Goal: Communication & Community: Answer question/provide support

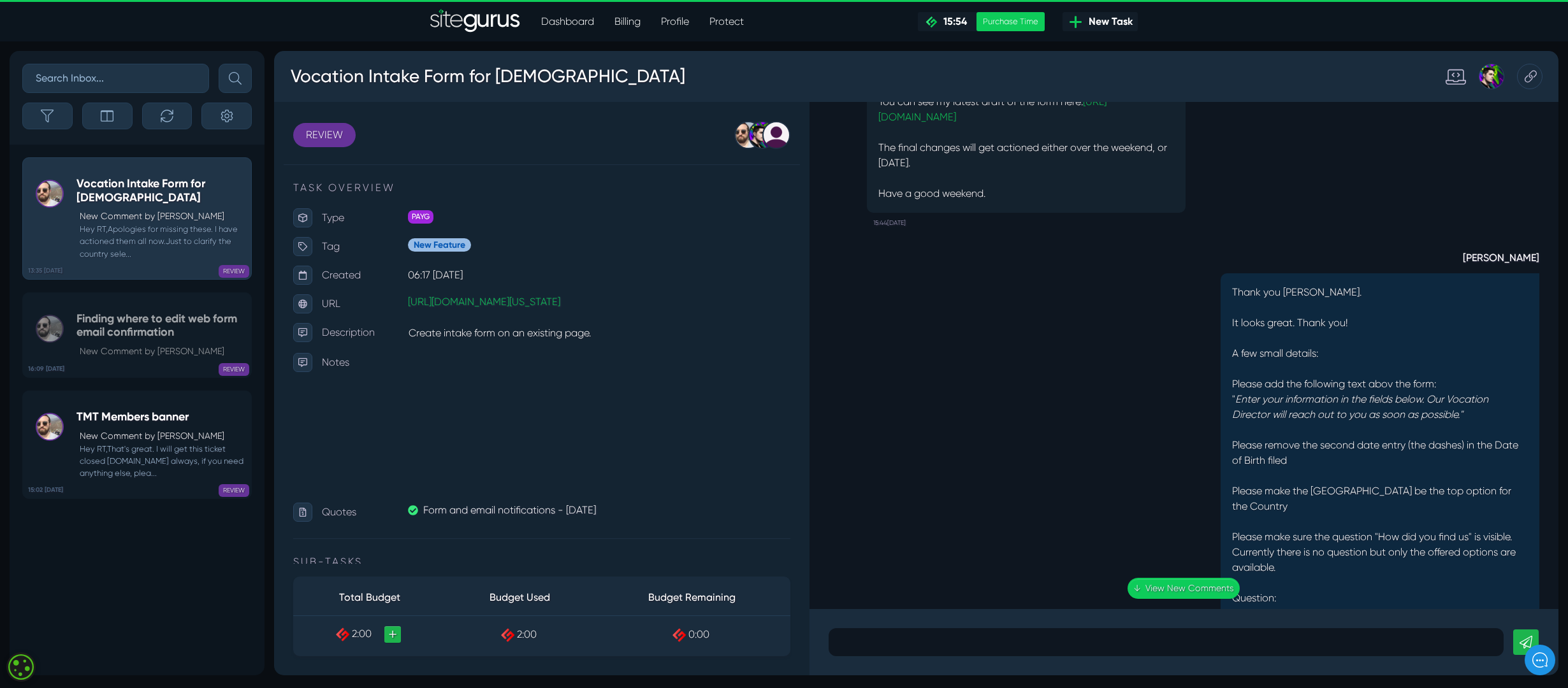
scroll to position [-1567, 0]
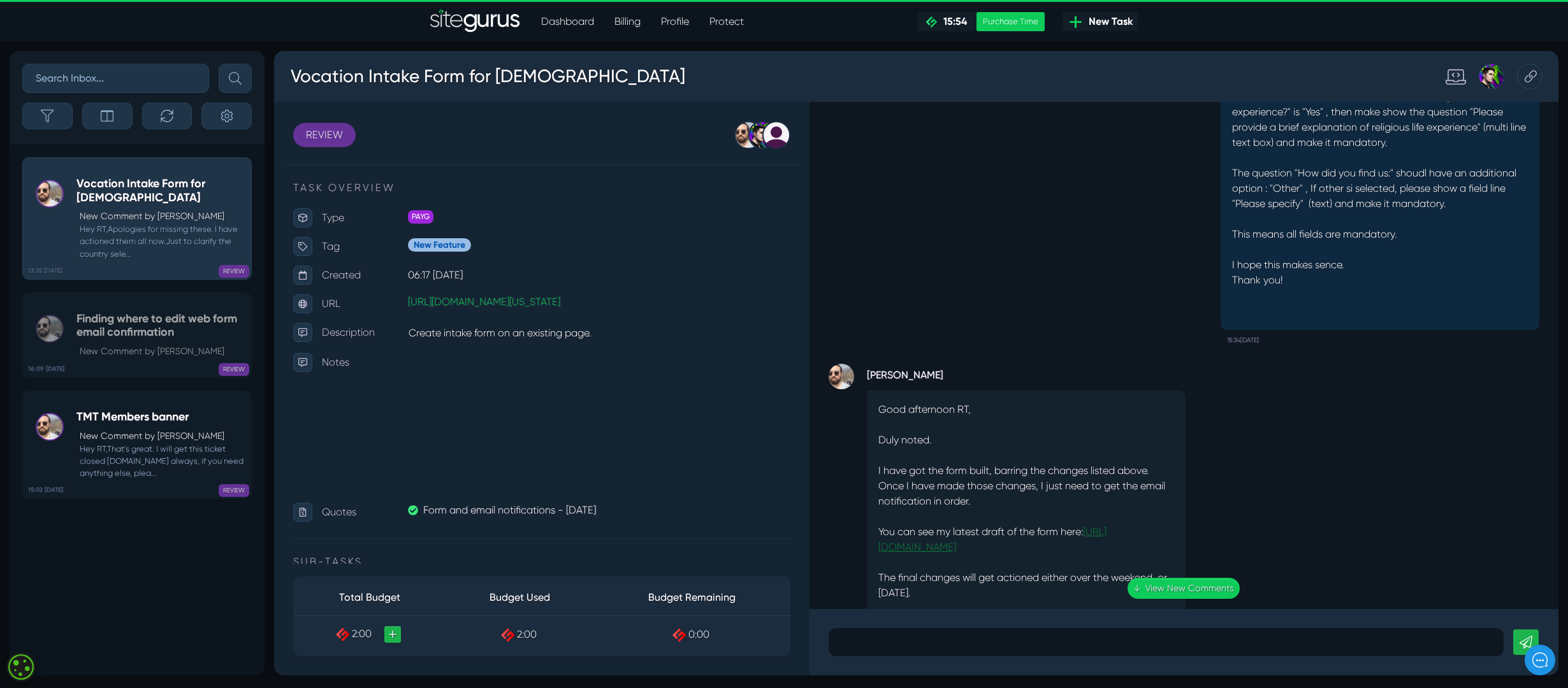
click at [918, 458] on link "[URL][DOMAIN_NAME]" at bounding box center [993, 539] width 229 height 27
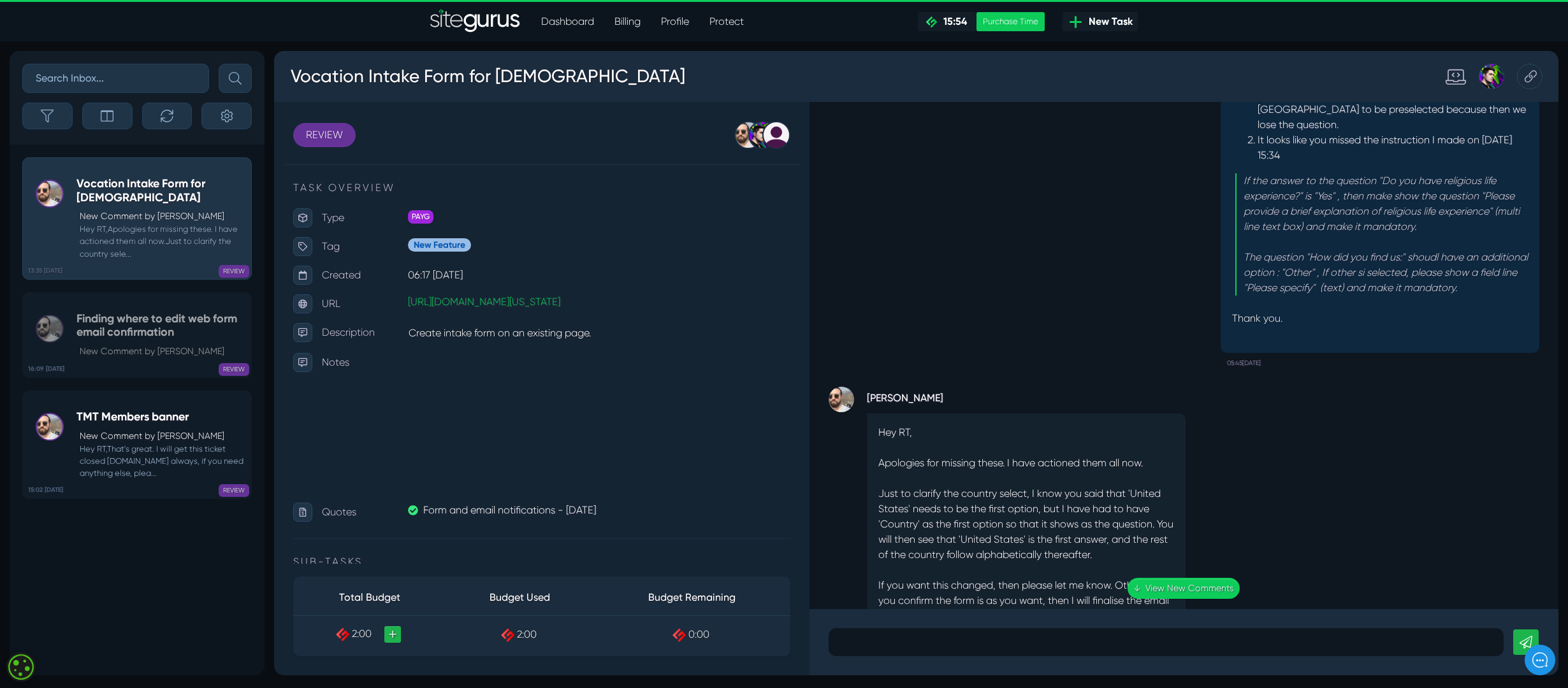
scroll to position [1, 0]
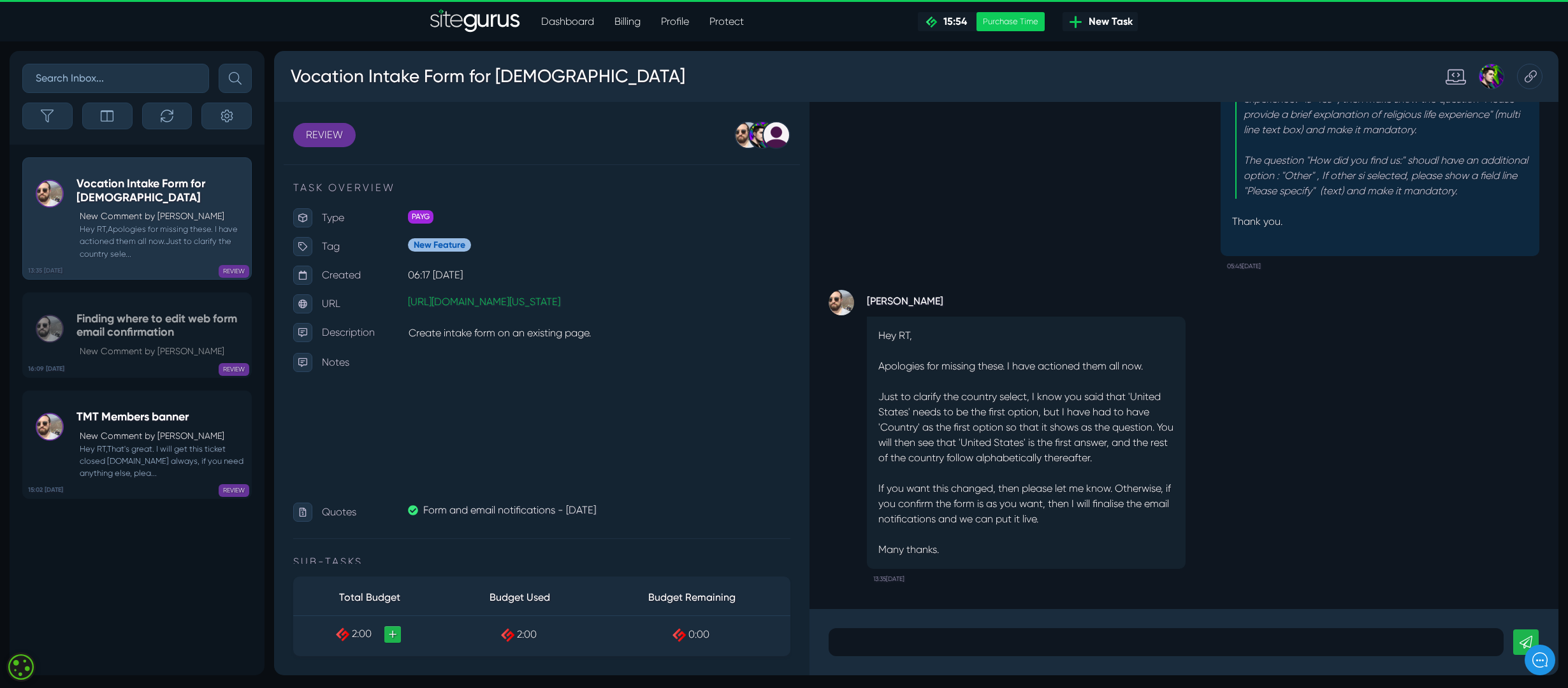
click at [893, 458] on div at bounding box center [1167, 642] width 675 height 28
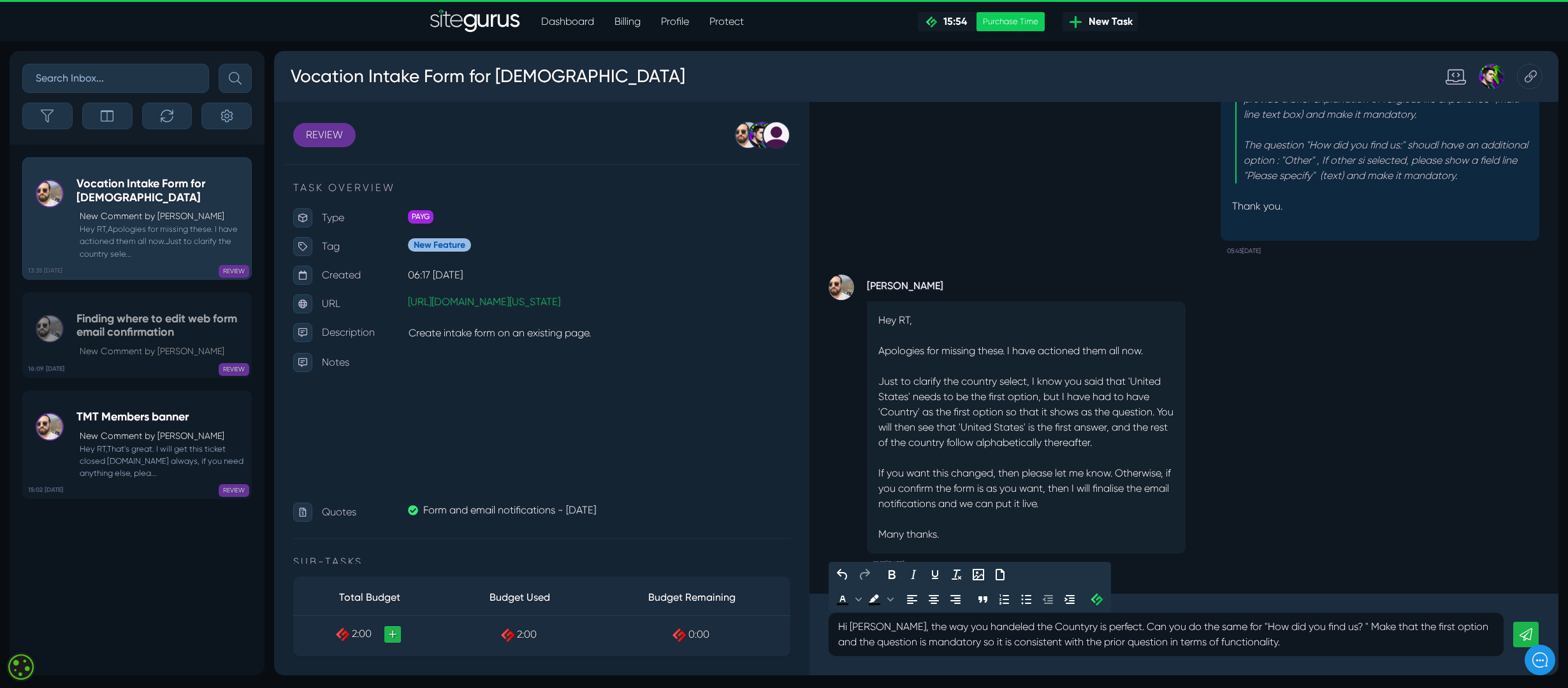
click at [918, 458] on p "Hi [PERSON_NAME], the way you handeled the Countyry is perfect. Can you do the …" at bounding box center [1167, 635] width 656 height 31
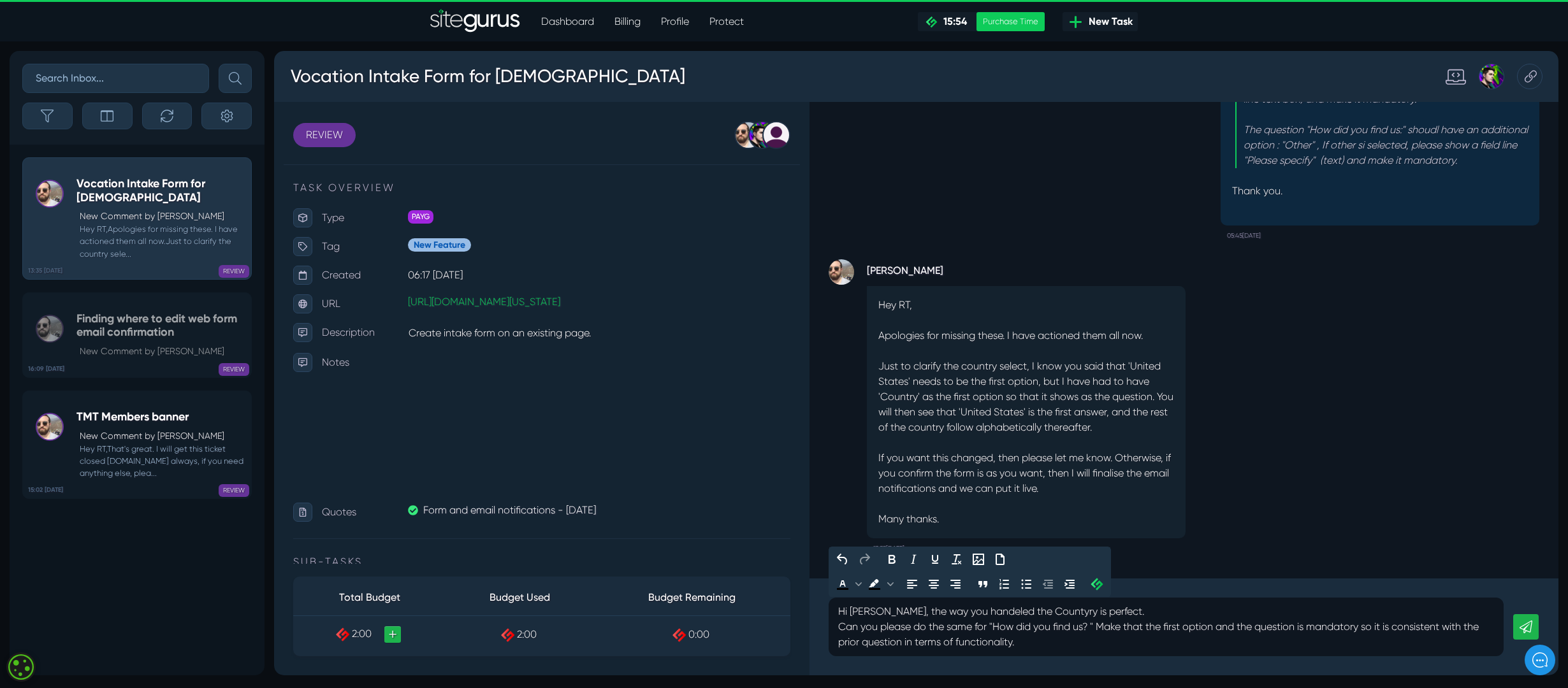
drag, startPoint x: 1101, startPoint y: 627, endPoint x: 1162, endPoint y: 654, distance: 66.7
click at [918, 458] on p "Can you please do the same for "How did you find us? " Make that the first opti…" at bounding box center [1167, 635] width 656 height 31
click at [918, 458] on p "Can you please do the same for "How did you find us? " Instead of having a ques…" at bounding box center [1167, 635] width 656 height 31
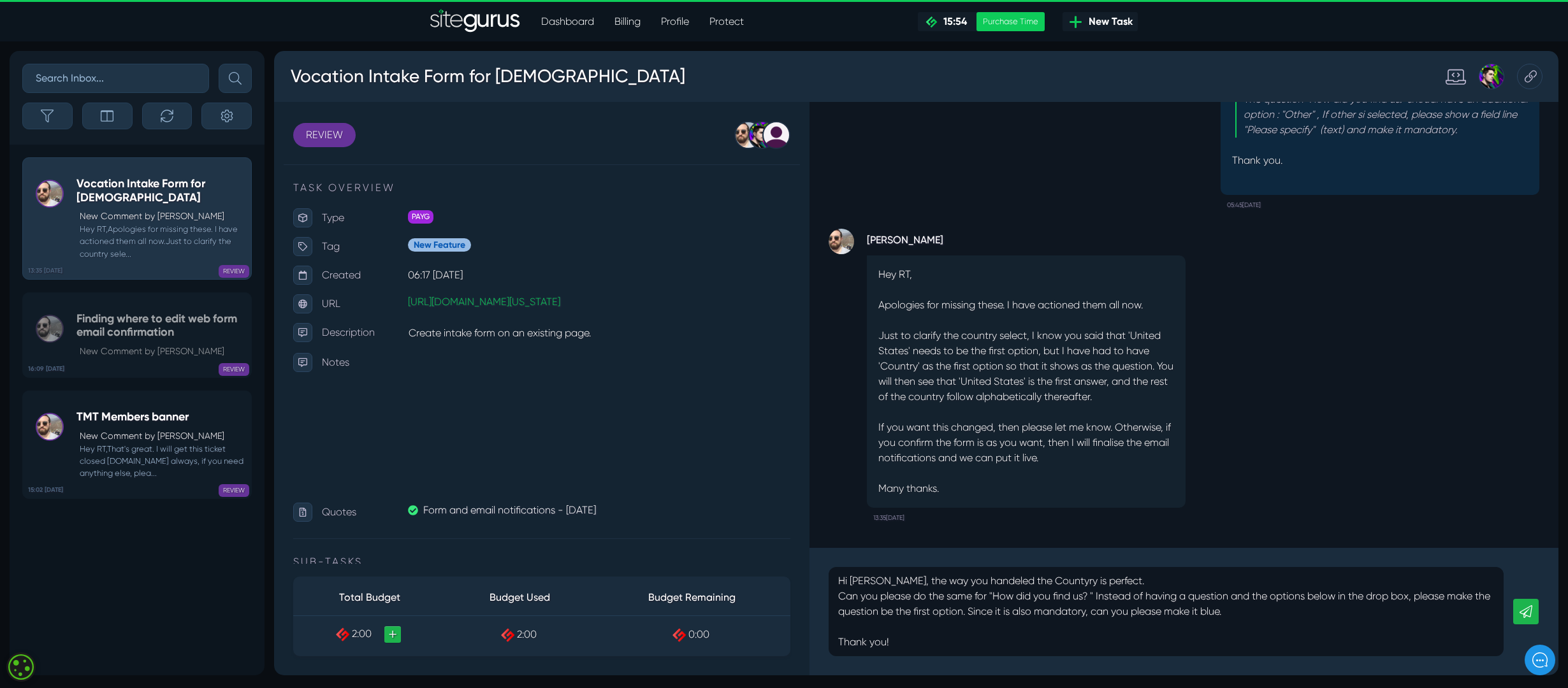
click at [918, 458] on link at bounding box center [1527, 612] width 26 height 26
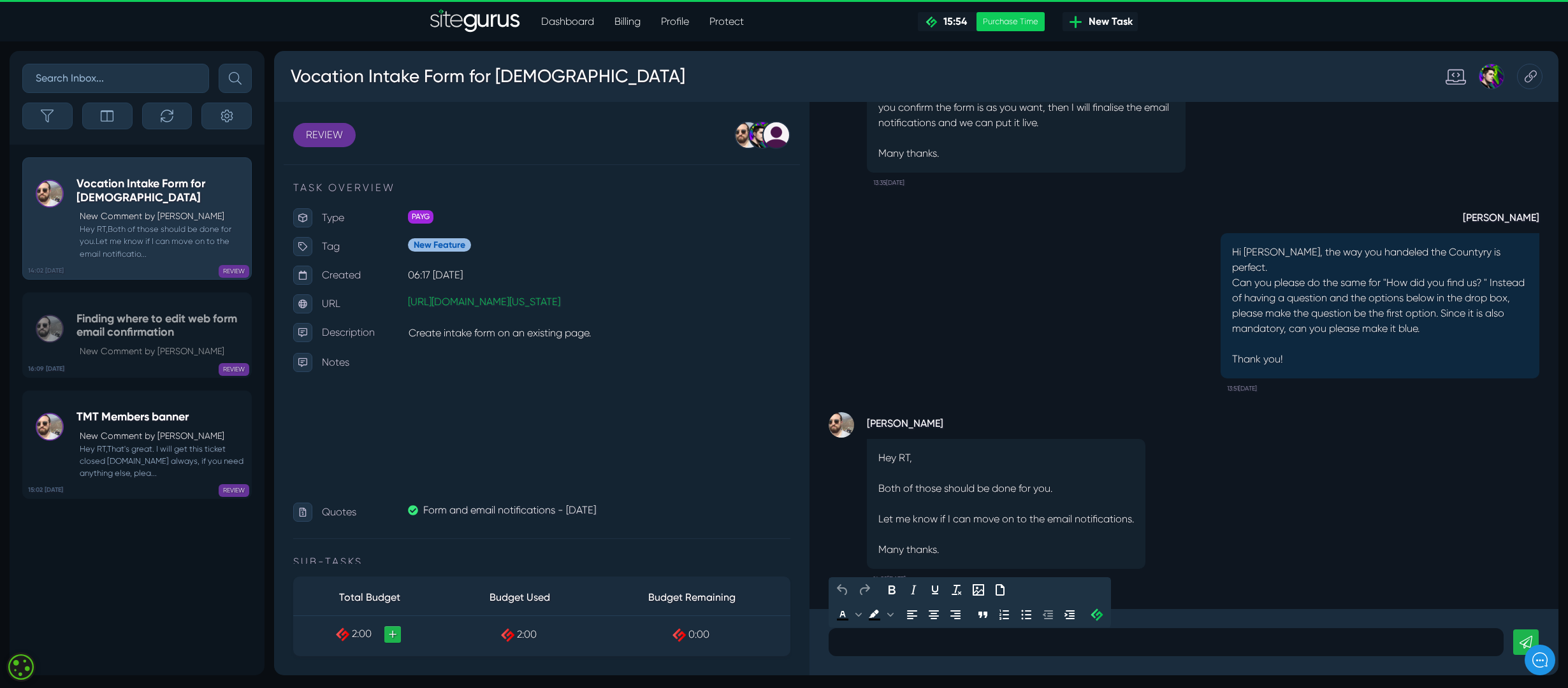
click at [918, 458] on p at bounding box center [1167, 642] width 656 height 15
click at [918, 458] on p "I looks great and works great. Thank you." at bounding box center [1167, 642] width 656 height 15
drag, startPoint x: 1053, startPoint y: 644, endPoint x: 1073, endPoint y: 652, distance: 21.5
click at [918, 458] on p "I looks great and works great when I tested it. Thank you [PERSON_NAME]!" at bounding box center [1167, 642] width 656 height 15
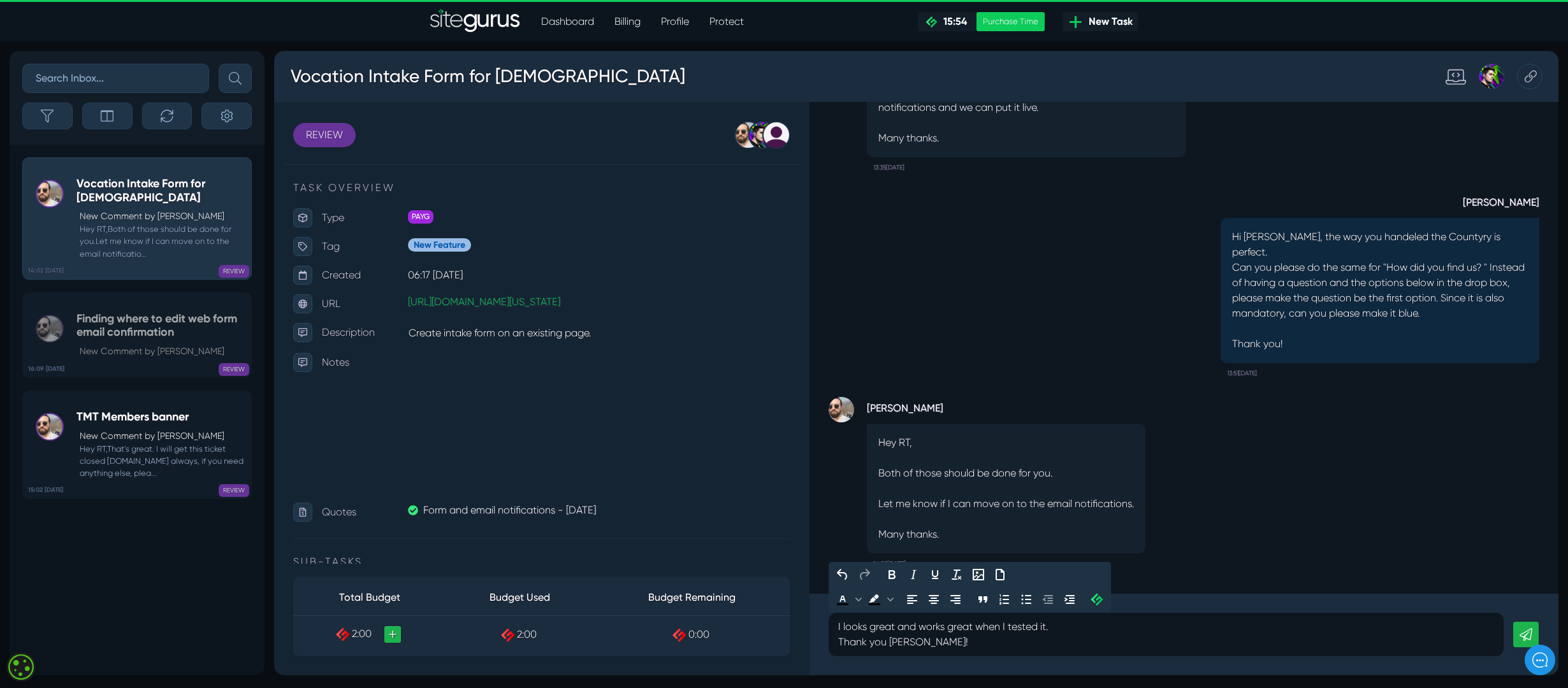
scroll to position [-15, 0]
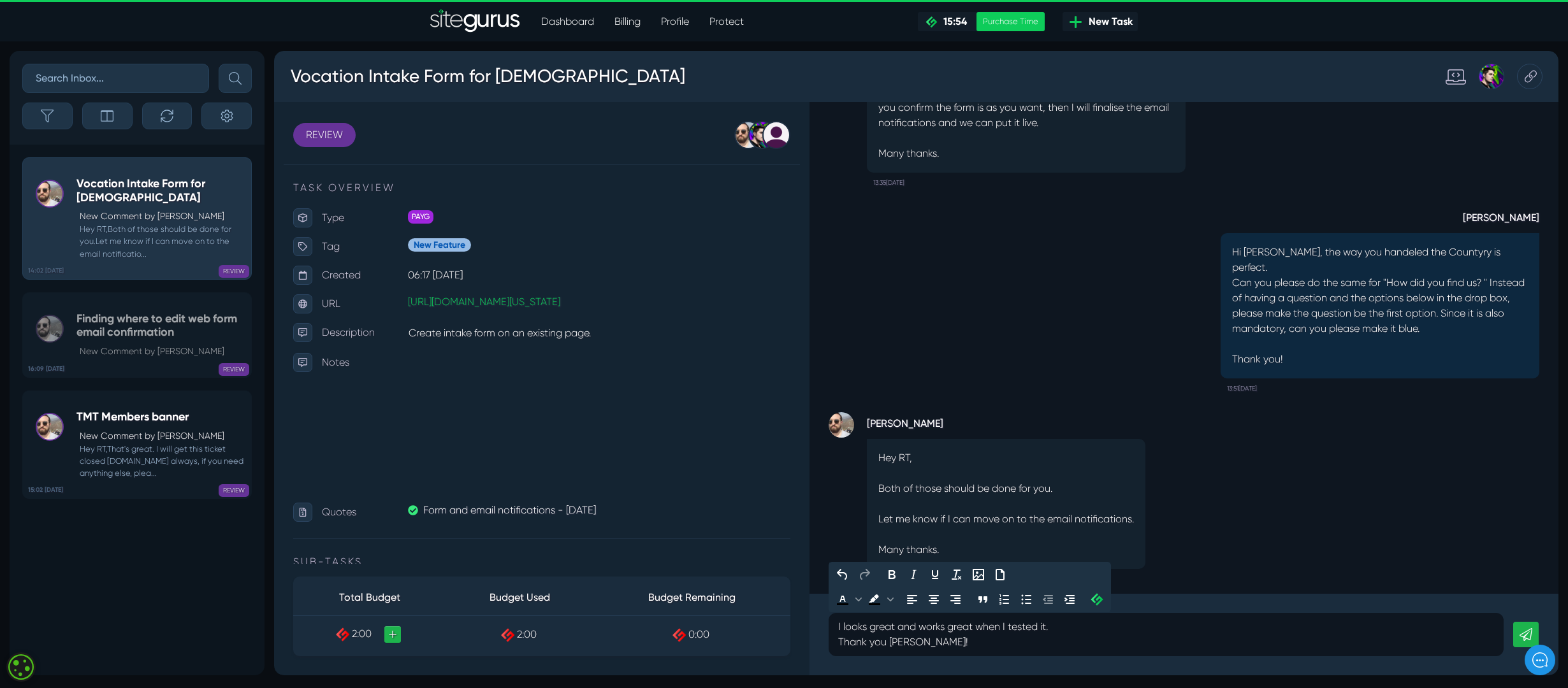
click at [918, 458] on icon at bounding box center [1526, 635] width 13 height 13
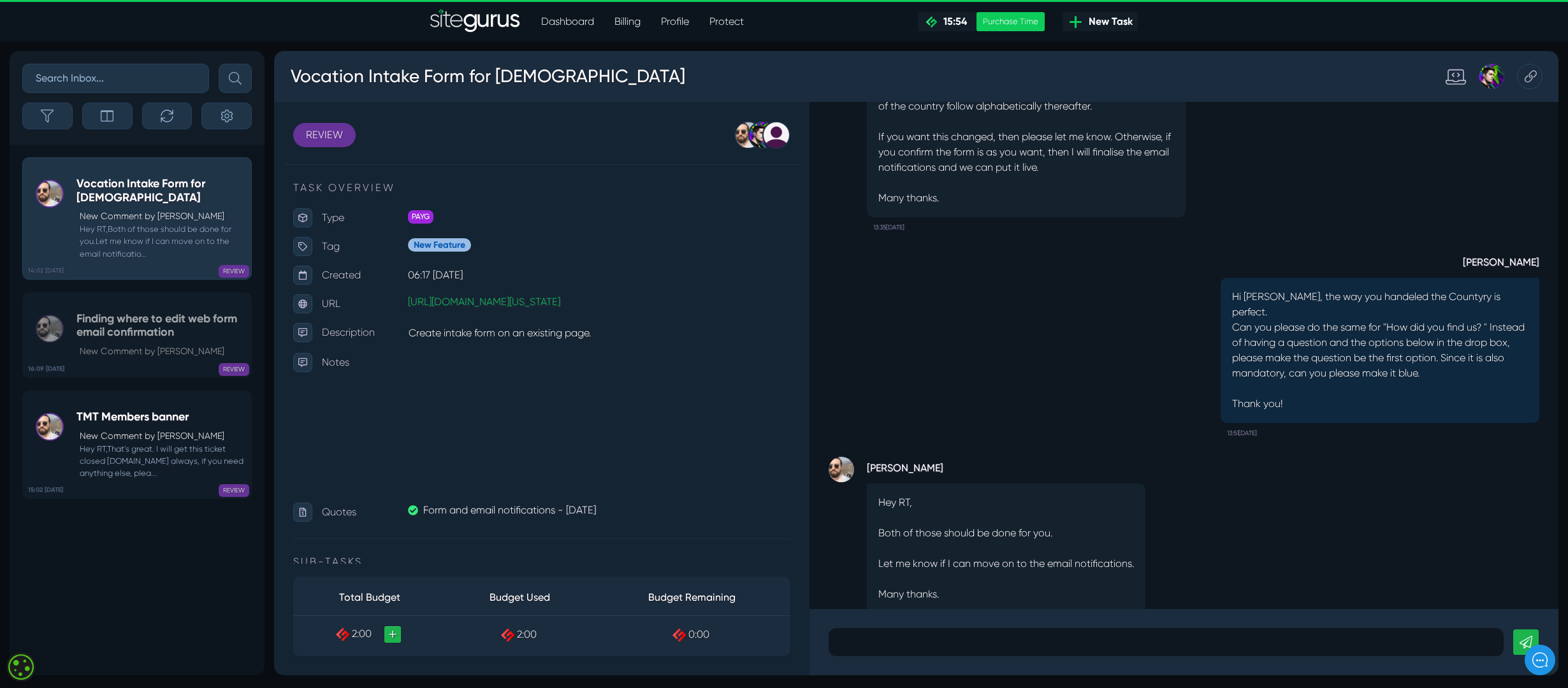
scroll to position [1, 0]
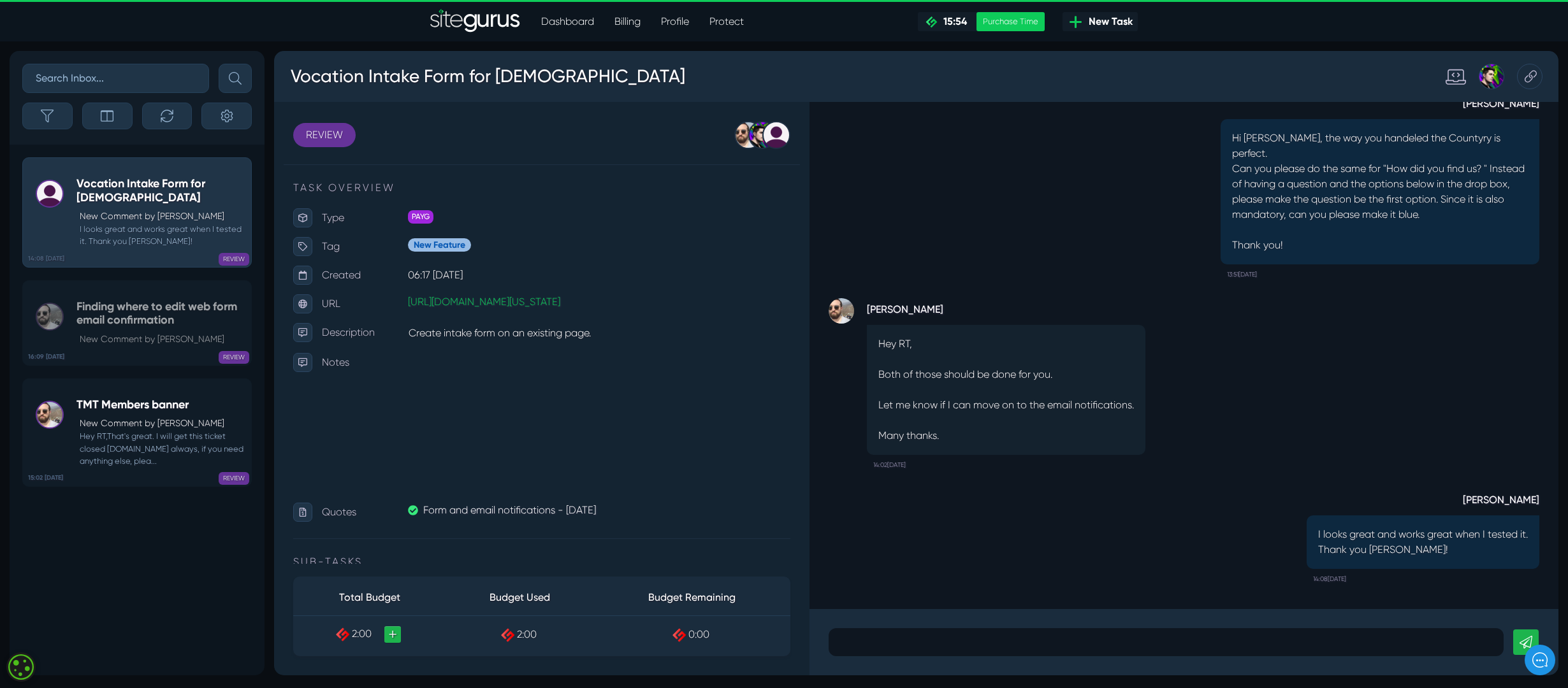
click at [918, 458] on div "[PERSON_NAME] I looks great and works great when I tested it. Thank you [PERSON…" at bounding box center [1184, 532] width 711 height 114
click at [918, 458] on p at bounding box center [1167, 642] width 656 height 15
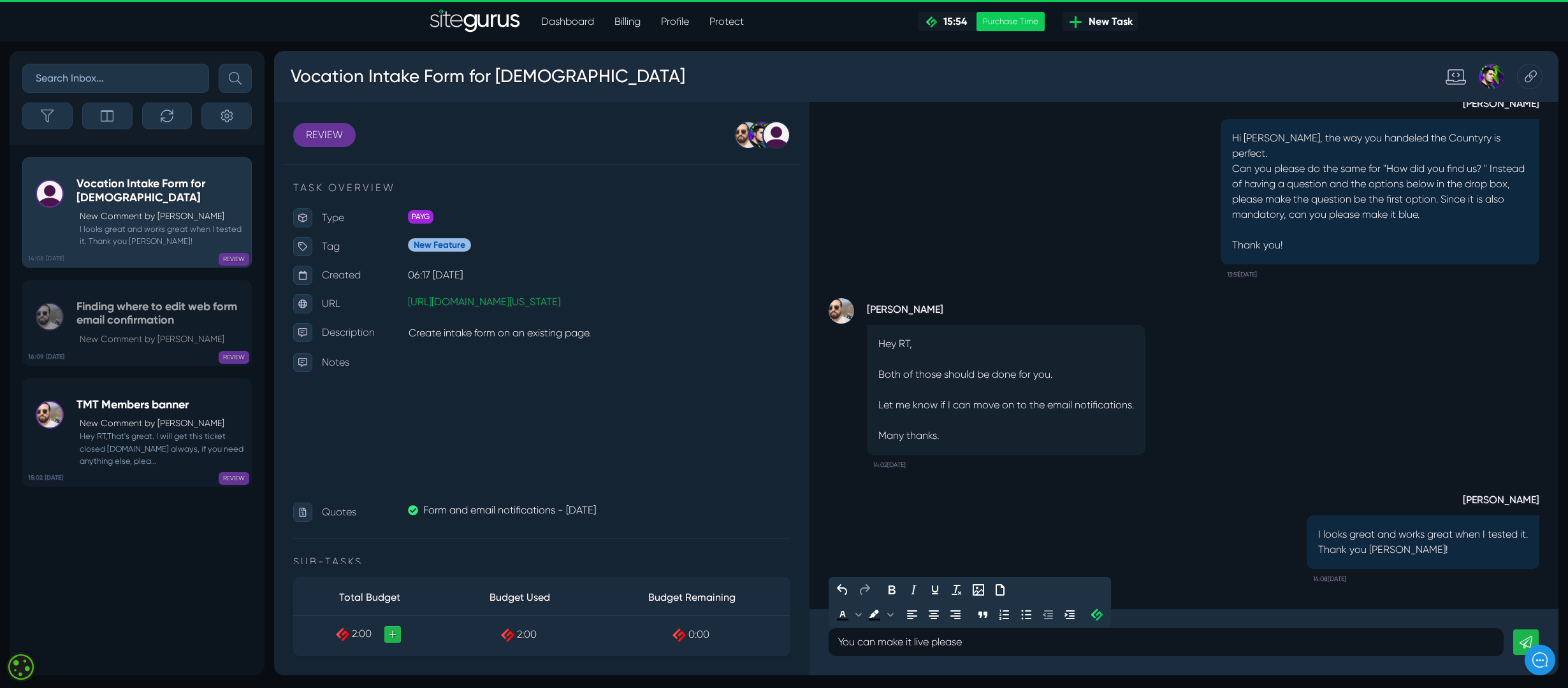
click at [918, 458] on icon at bounding box center [1526, 643] width 13 height 13
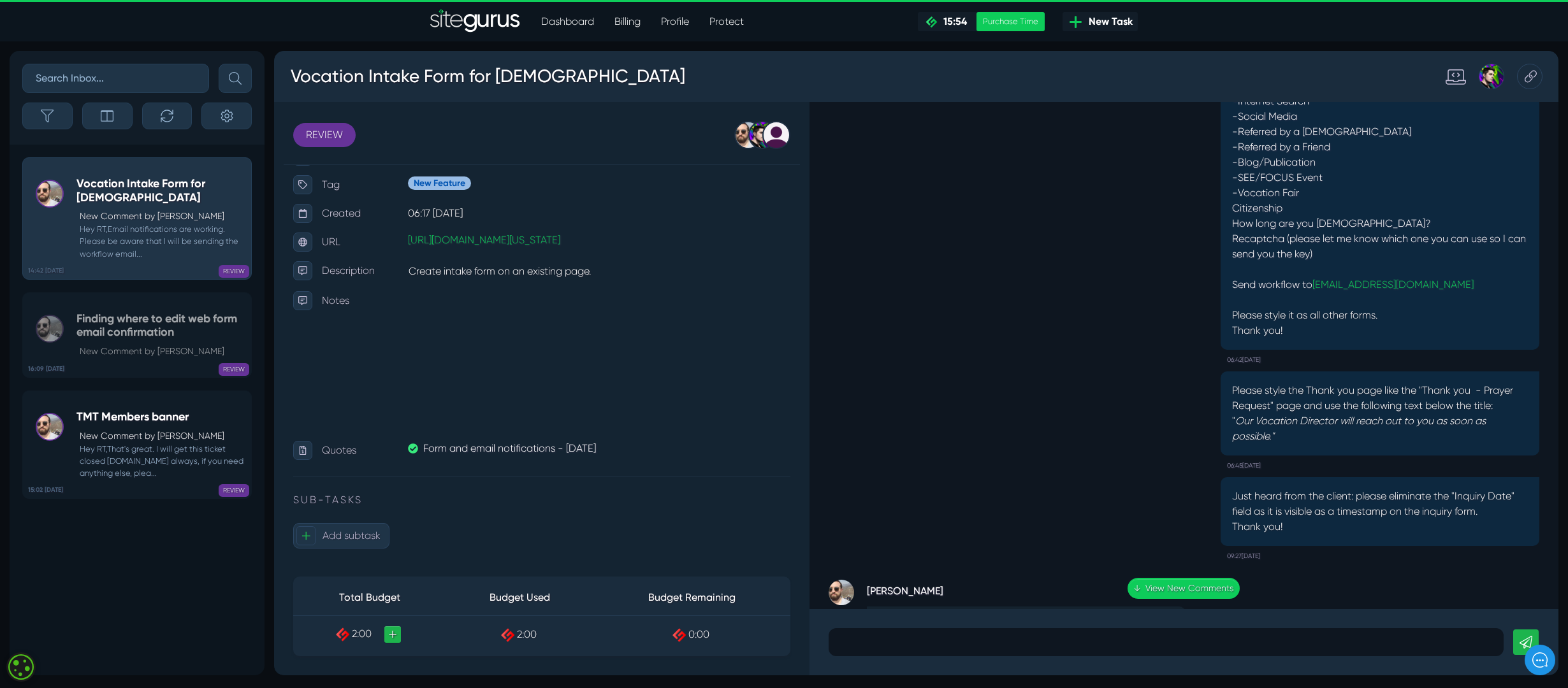
scroll to position [-4327, 0]
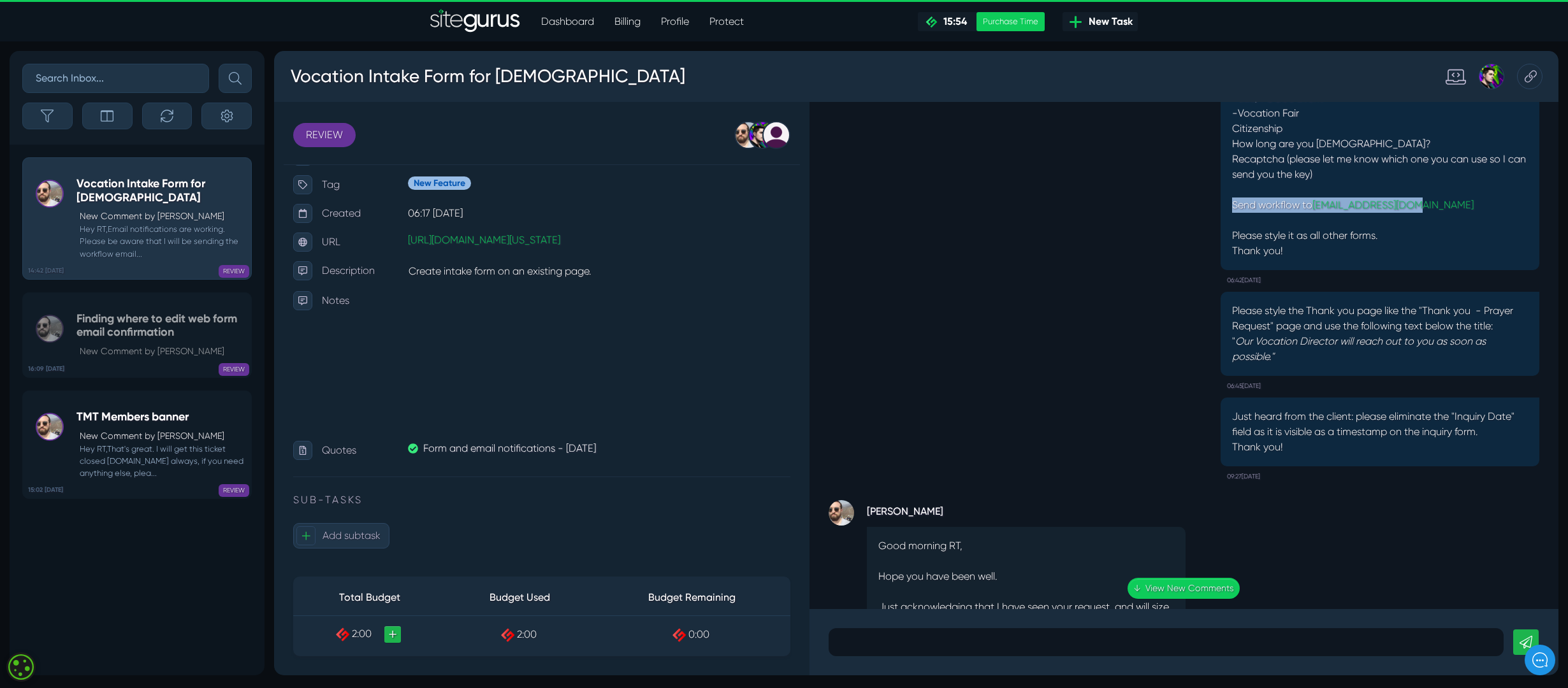
drag, startPoint x: 1415, startPoint y: 235, endPoint x: 1209, endPoint y: 241, distance: 206.1
copy div "Send workflow to [EMAIL_ADDRESS][DOMAIN_NAME]"
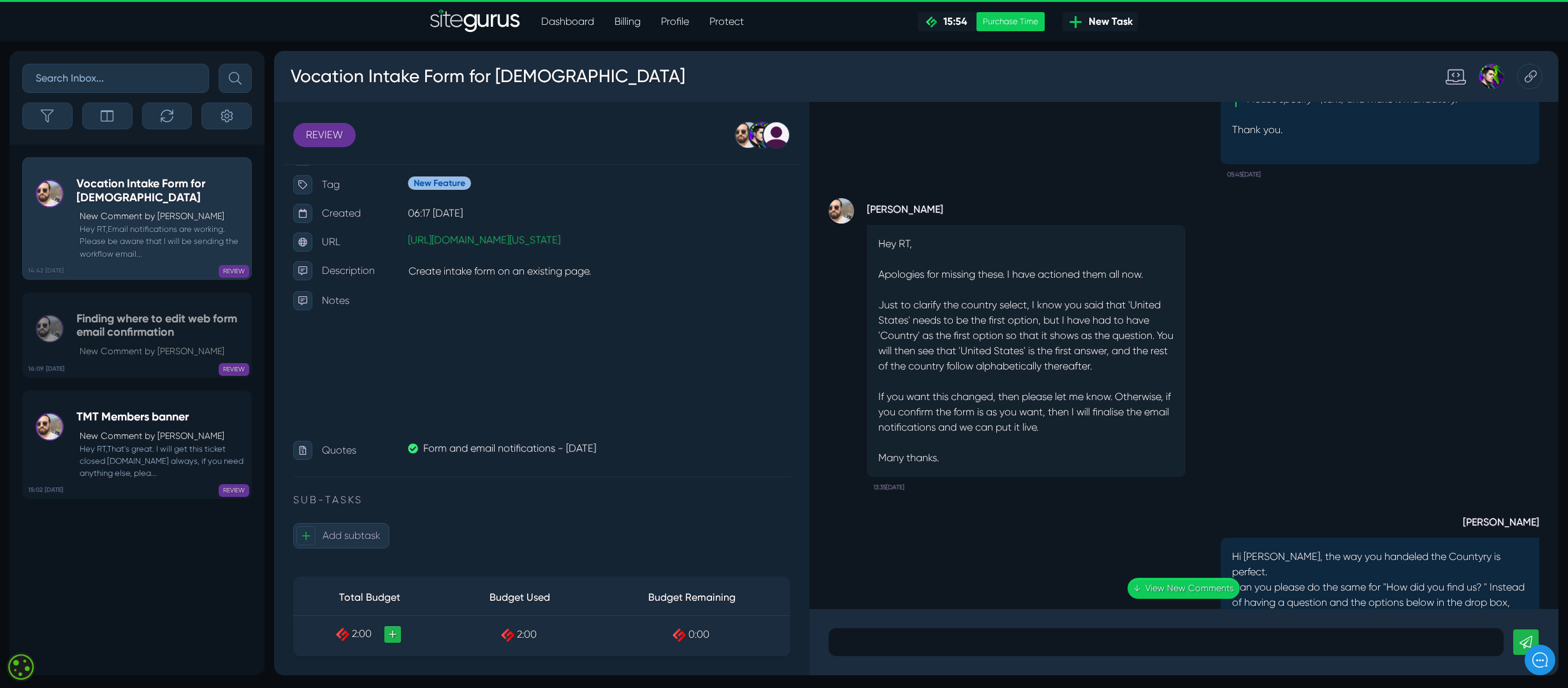
scroll to position [1, 0]
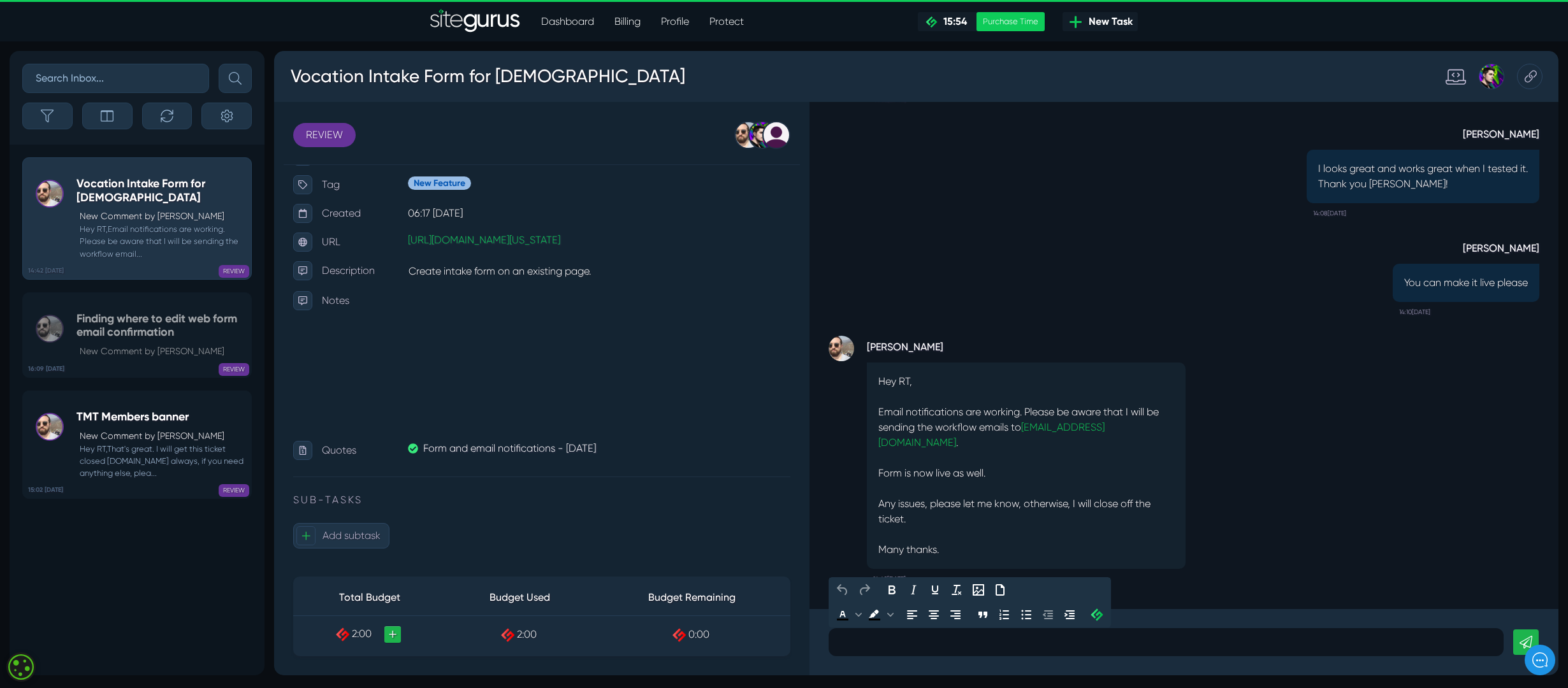
click at [918, 458] on p at bounding box center [1167, 642] width 656 height 15
drag, startPoint x: 1280, startPoint y: 642, endPoint x: 1256, endPoint y: 640, distance: 24.1
click at [918, 458] on p "[PERSON_NAME], I need the notifications to also go to Send workflow to [EMAIL_A…" at bounding box center [1167, 642] width 656 height 15
drag, startPoint x: 839, startPoint y: 640, endPoint x: 1279, endPoint y: 652, distance: 440.2
click at [918, 458] on div "[PERSON_NAME], I need the notifications to also go to Send workflow to [EMAIL_A…" at bounding box center [1167, 642] width 675 height 28
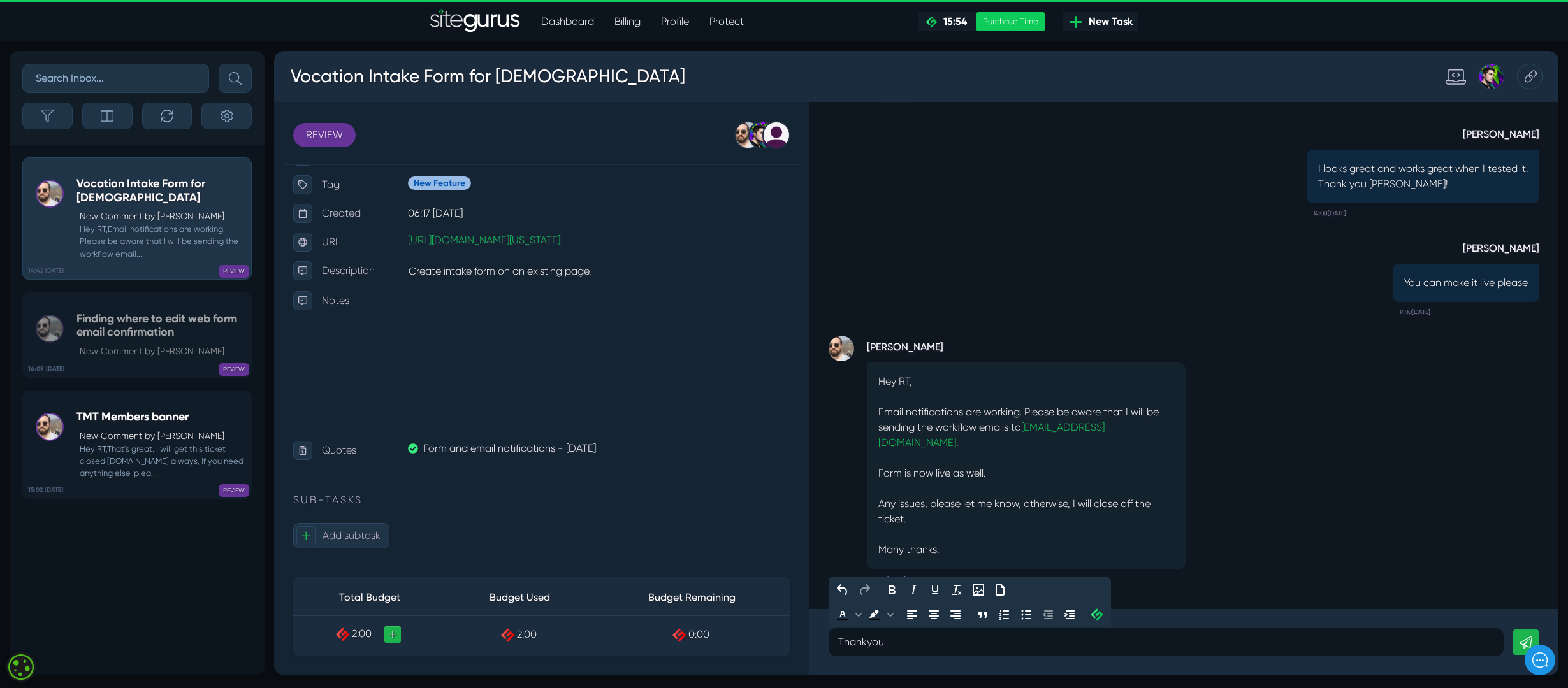
drag, startPoint x: 906, startPoint y: 652, endPoint x: 805, endPoint y: 636, distance: 102.3
click at [805, 458] on div "REVIEW OPEN PLANNED IN PROGRESS QC REVIEW ONGOING ON HOLD [PERSON_NAME] [PERSON…" at bounding box center [916, 388] width 1284 height 573
drag, startPoint x: 1099, startPoint y: 645, endPoint x: 1020, endPoint y: 644, distance: 79.0
click at [918, 458] on p "[PERSON_NAME], I changed the workflow to go to Send workflow to [EMAIL_ADDRESS]…" at bounding box center [1167, 642] width 656 height 15
click at [918, 458] on p "[PERSON_NAME], I changed the workflow to go to [EMAIL_ADDRESS][DOMAIN_NAME]﻿" at bounding box center [1167, 642] width 656 height 15
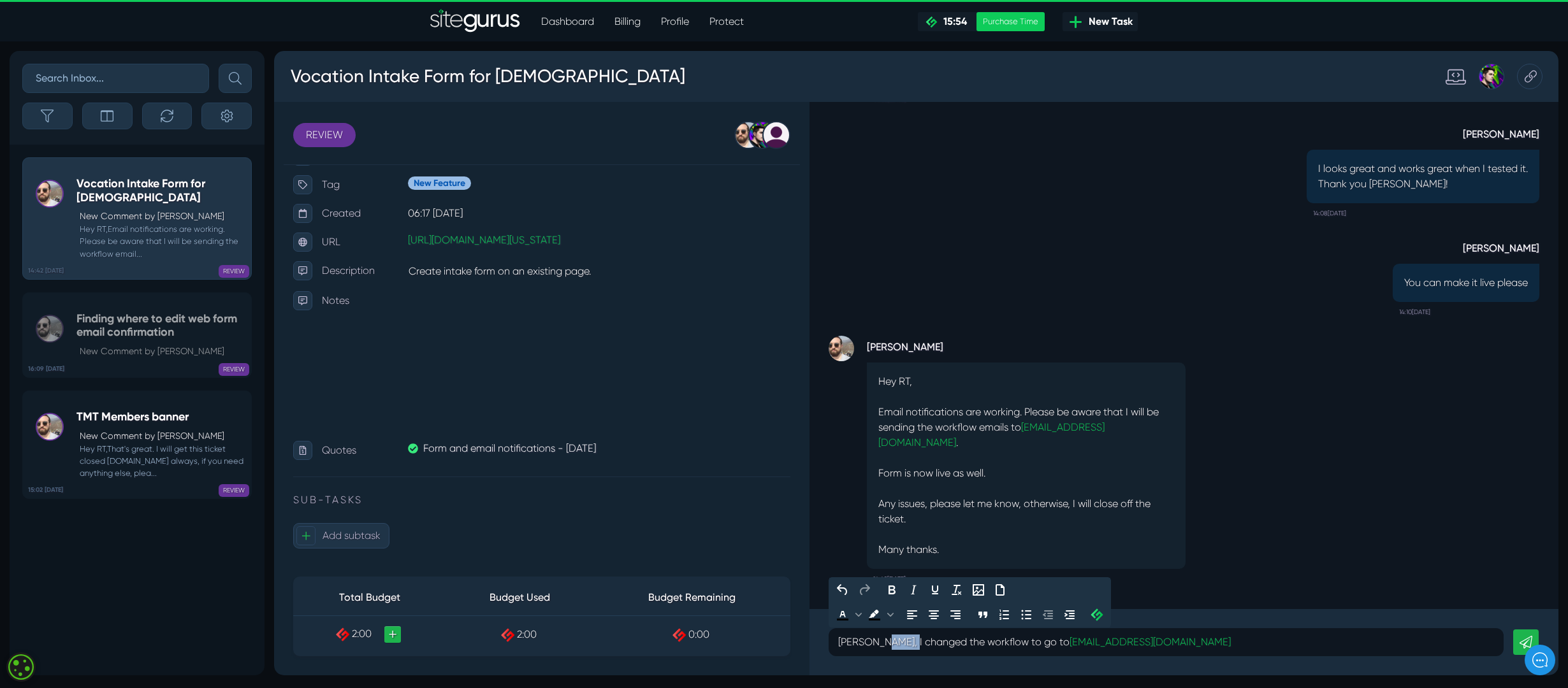
drag, startPoint x: 910, startPoint y: 637, endPoint x: 873, endPoint y: 640, distance: 37.1
click at [873, 458] on p "[PERSON_NAME], I changed the workflow to go to [EMAIL_ADDRESS][DOMAIN_NAME]" at bounding box center [1167, 642] width 656 height 15
copy p "hanged"
click at [918, 458] on p "[PERSON_NAME], I changed the workflow to go to [EMAIL_ADDRESS][DOMAIN_NAME]﻿" at bounding box center [1167, 642] width 656 height 15
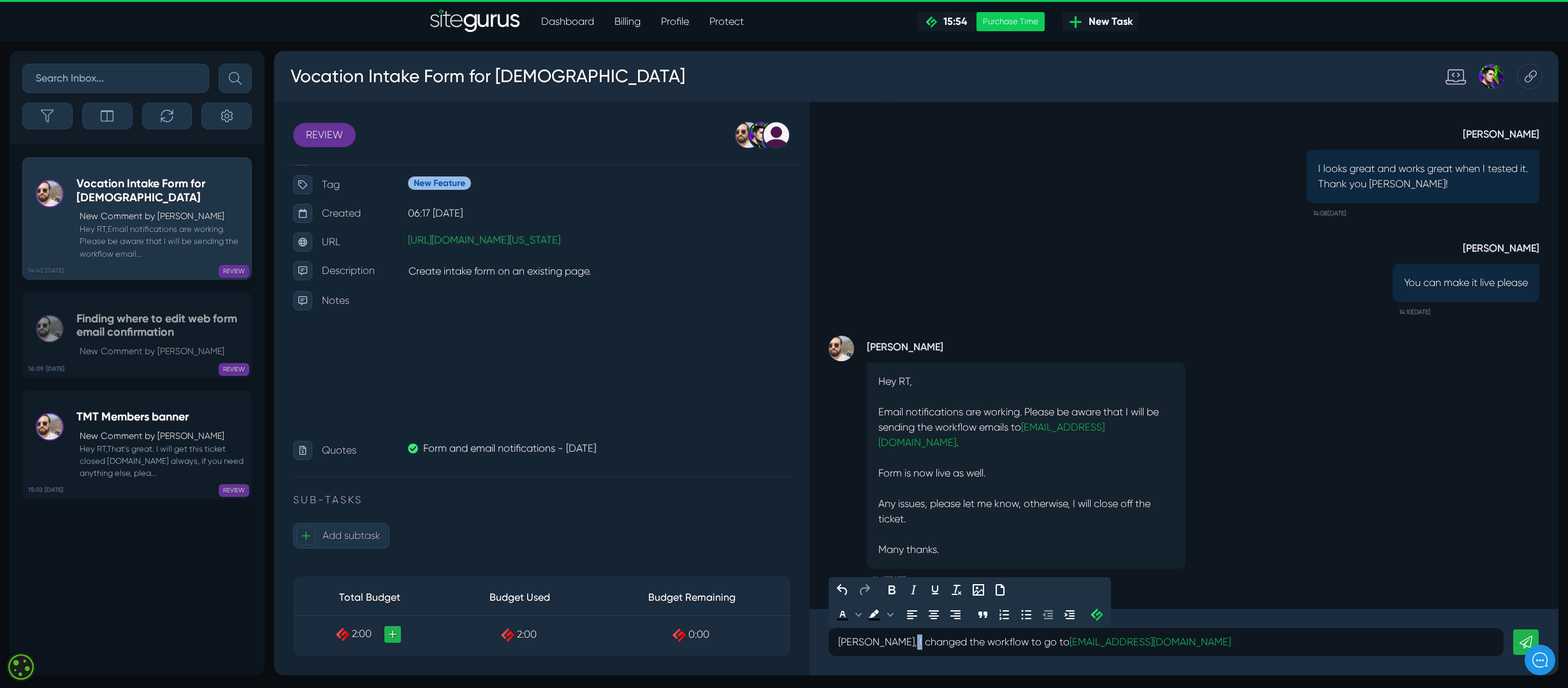
drag, startPoint x: 914, startPoint y: 643, endPoint x: 904, endPoint y: 645, distance: 10.2
click at [904, 458] on p "[PERSON_NAME], I changed the workflow to go to [EMAIL_ADDRESS][DOMAIN_NAME]" at bounding box center [1167, 642] width 656 height 15
click at [918, 458] on p "[PERSON_NAME], I changed the workflow to go to [EMAIL_ADDRESS][DOMAIN_NAME]" at bounding box center [1167, 642] width 656 height 15
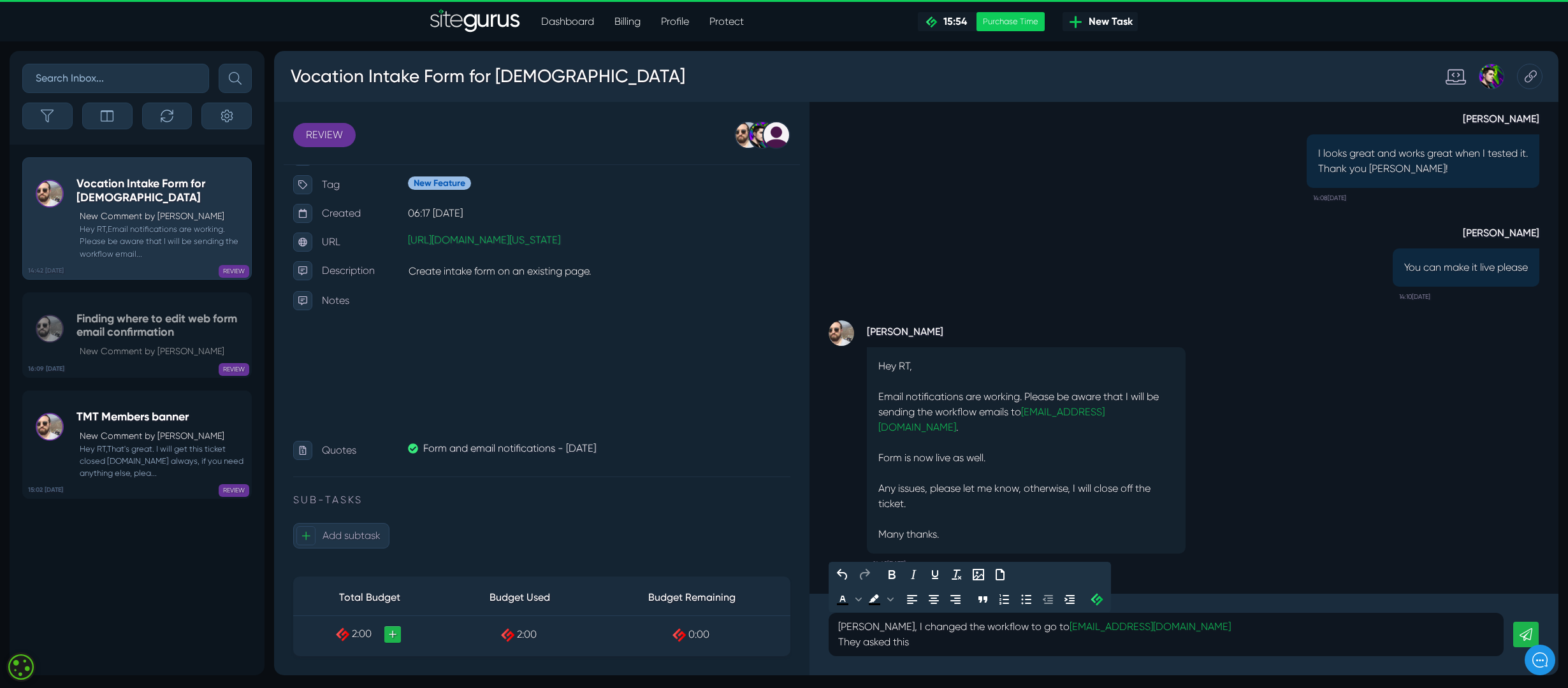
click at [834, 458] on div "[PERSON_NAME], I changed the workflow to go to [EMAIL_ADDRESS][DOMAIN_NAME] The…" at bounding box center [1167, 635] width 675 height 44
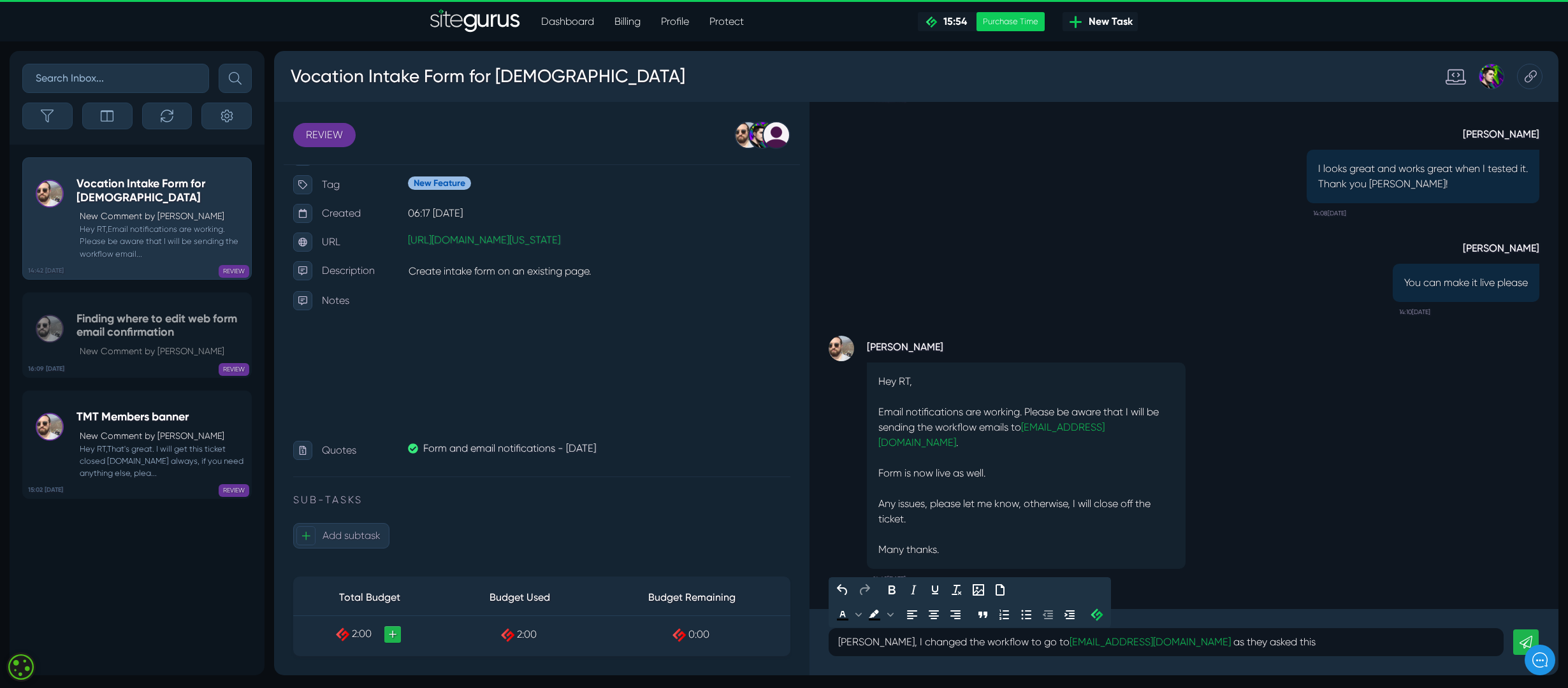
click at [918, 458] on p "[PERSON_NAME], I changed the workflow to go to [EMAIL_ADDRESS][DOMAIN_NAME] as …" at bounding box center [1167, 642] width 656 height 15
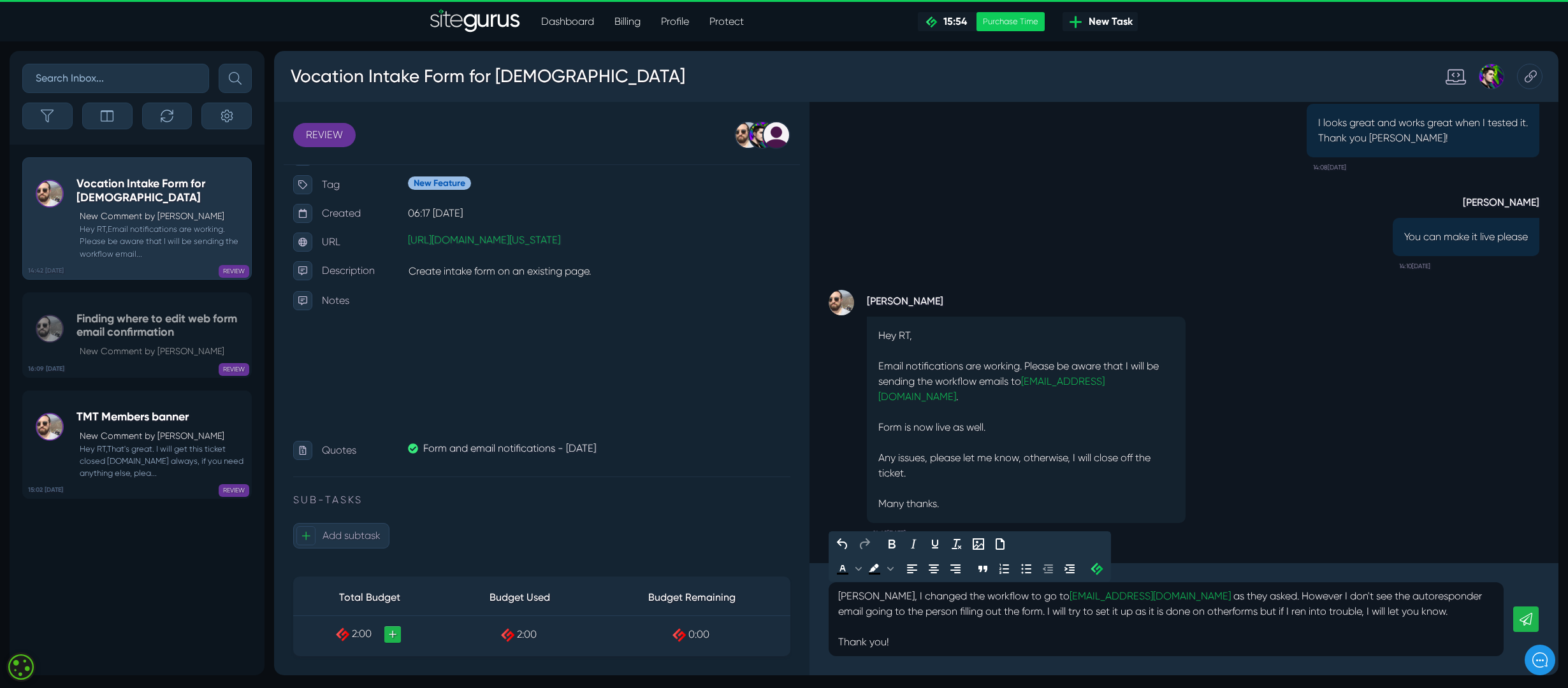
click at [918, 458] on icon at bounding box center [1526, 619] width 13 height 13
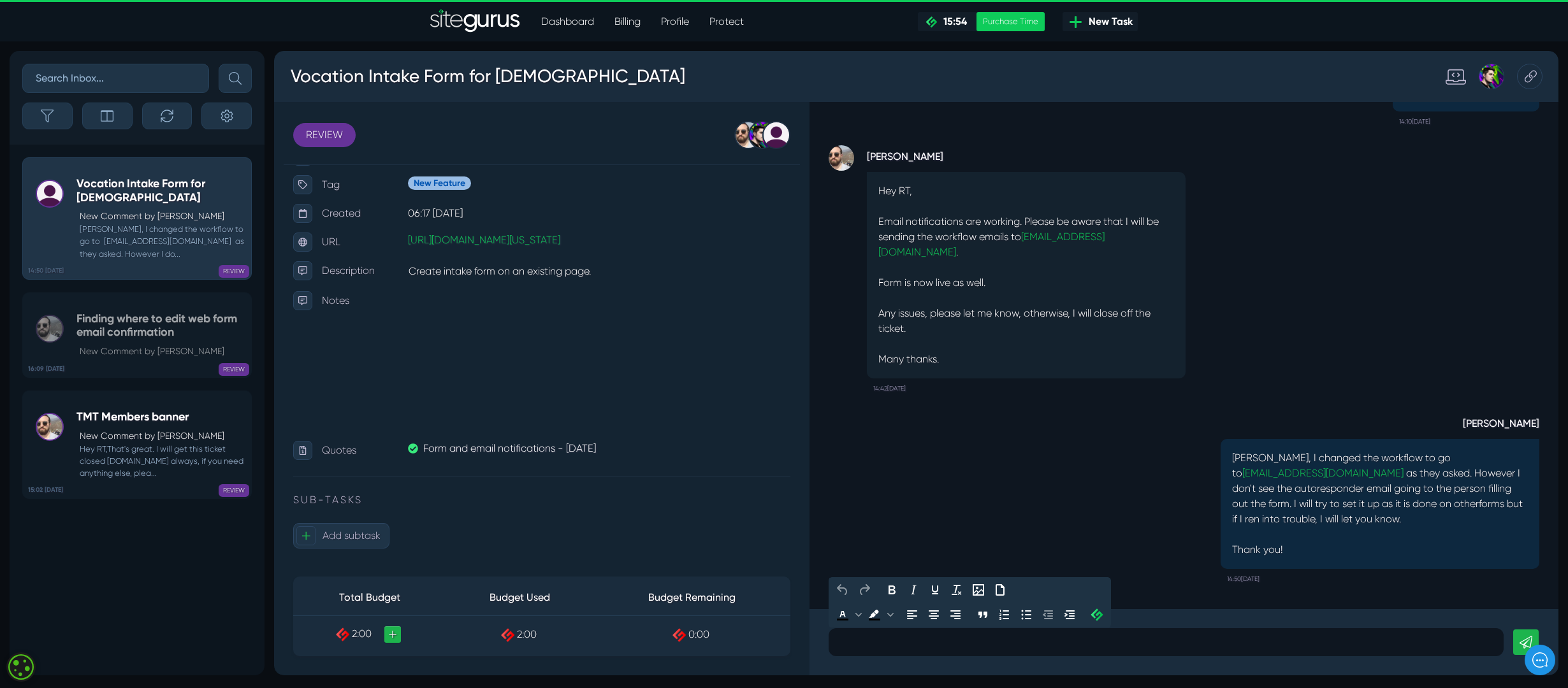
click at [918, 458] on p at bounding box center [1167, 642] width 656 height 15
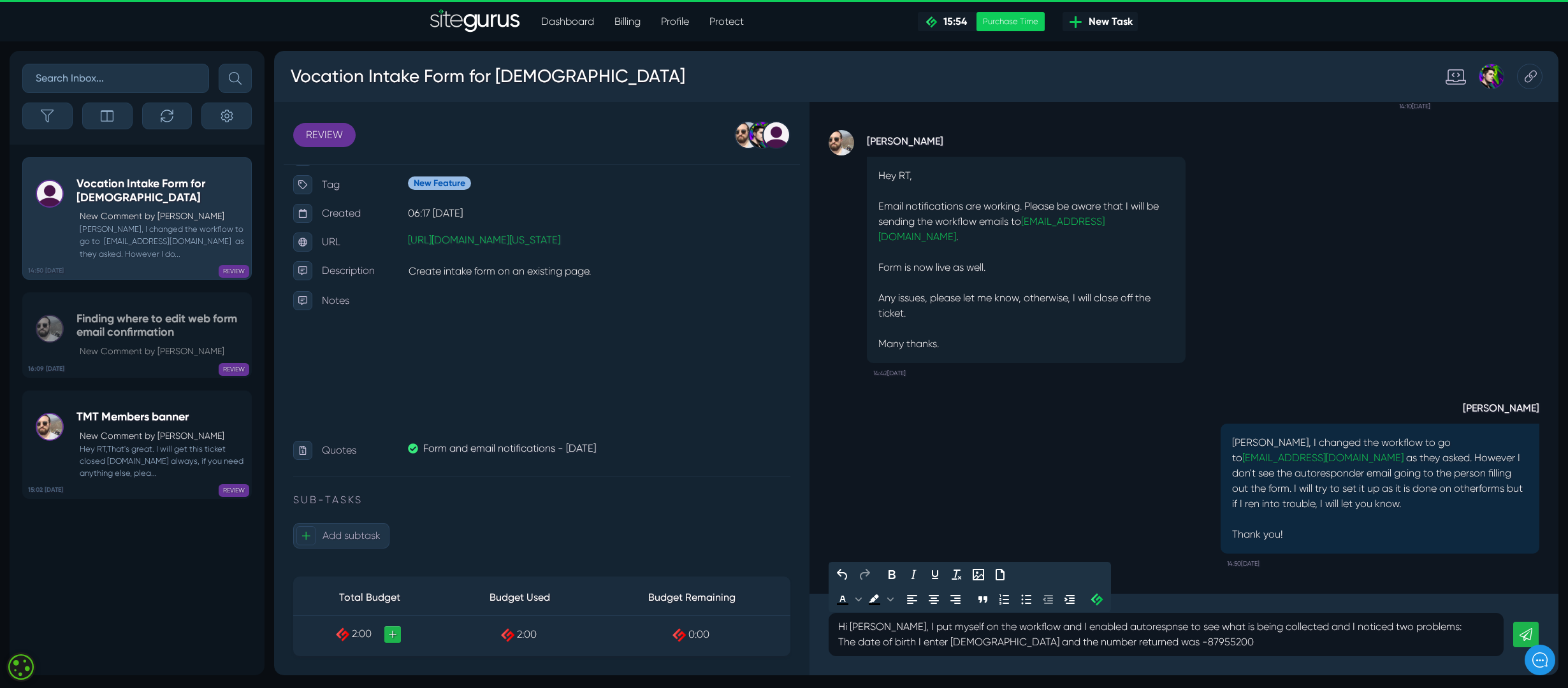
click at [832, 458] on div "Hi [PERSON_NAME], I put myself on the workflow and I enabled autorespnse to see…" at bounding box center [1167, 635] width 675 height 44
click at [918, 458] on p "Hi [PERSON_NAME], I put myself on the workflow and I enabled autorespnse to see…" at bounding box center [1167, 635] width 656 height 31
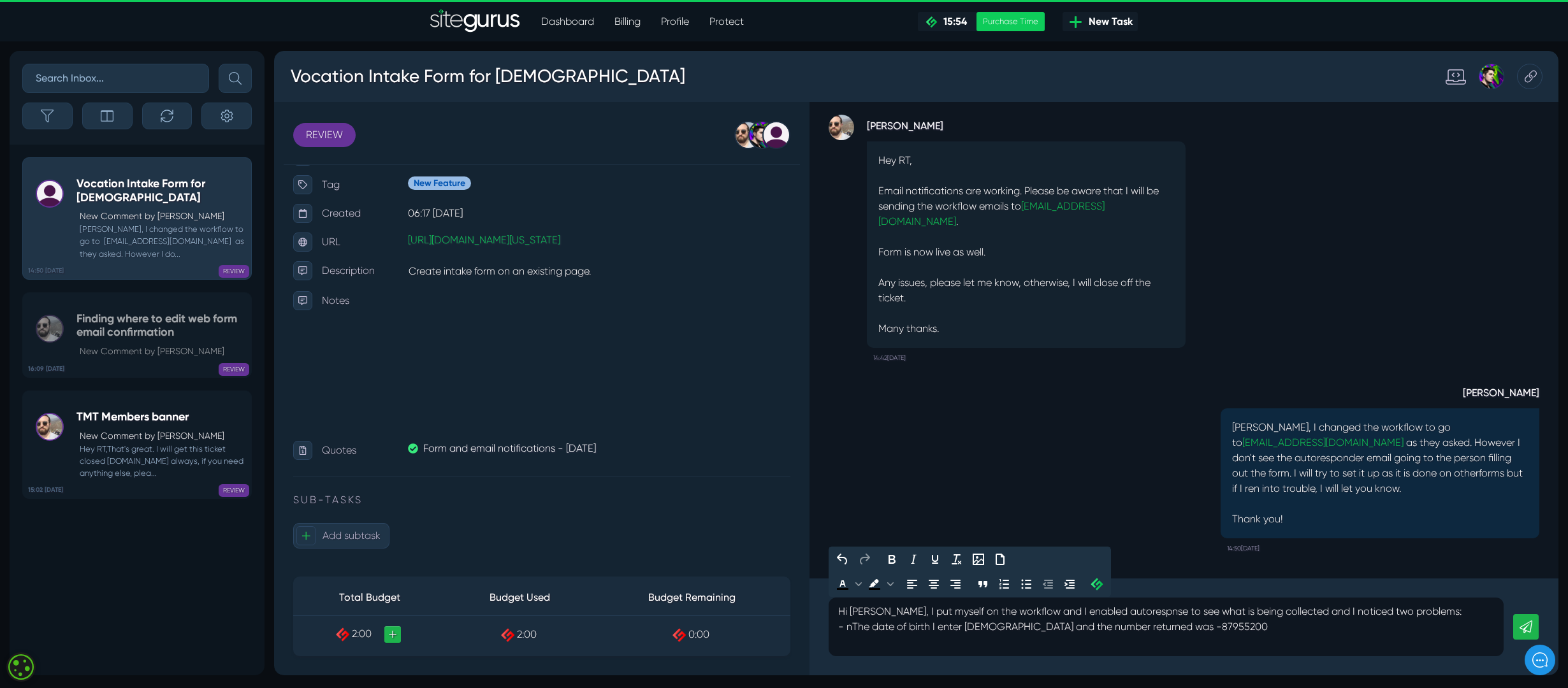
scroll to position [-15, 0]
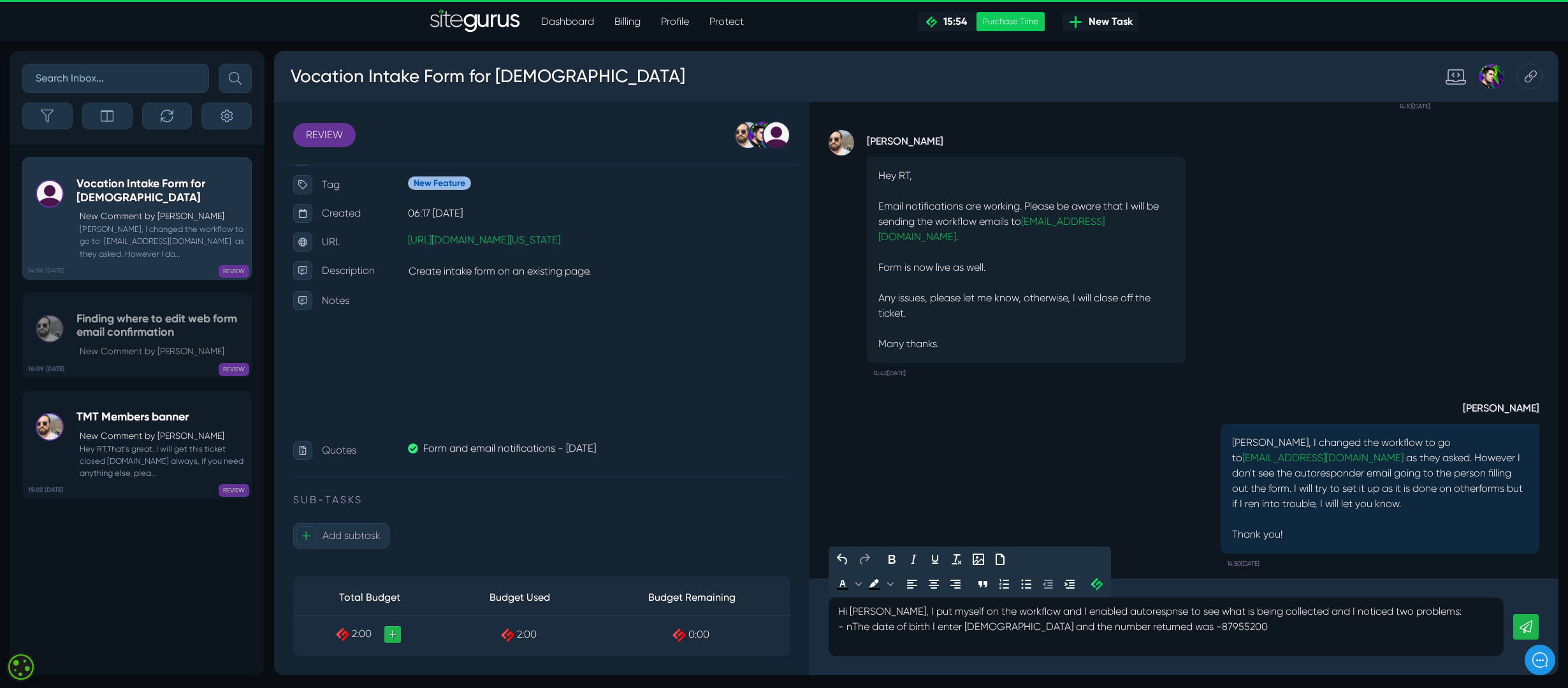
click at [854, 458] on p "Hi [PERSON_NAME], I put myself on the workflow and I enabled autorespnse to see…" at bounding box center [1167, 619] width 656 height 31
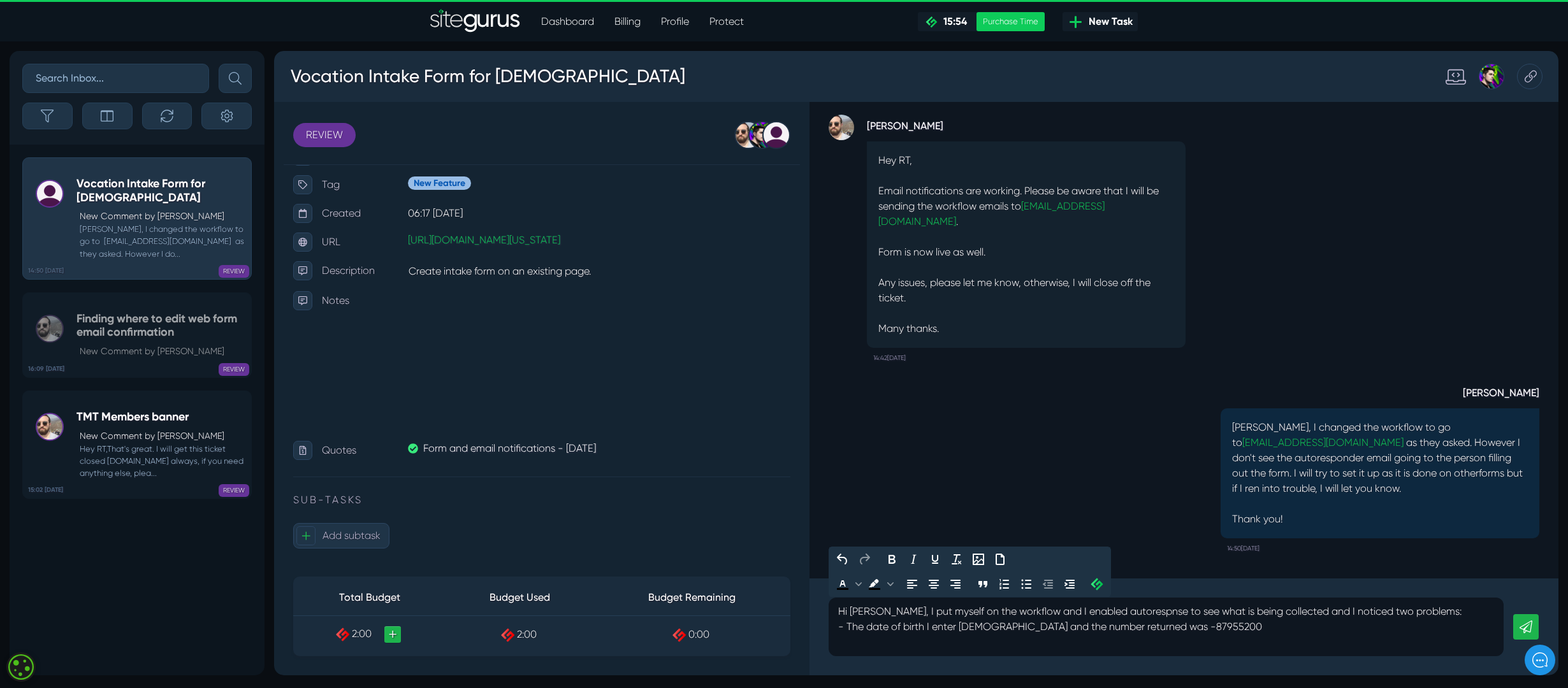
click at [847, 458] on p at bounding box center [1167, 642] width 656 height 15
click at [918, 458] on icon "Bullet list" at bounding box center [1026, 584] width 15 height 15
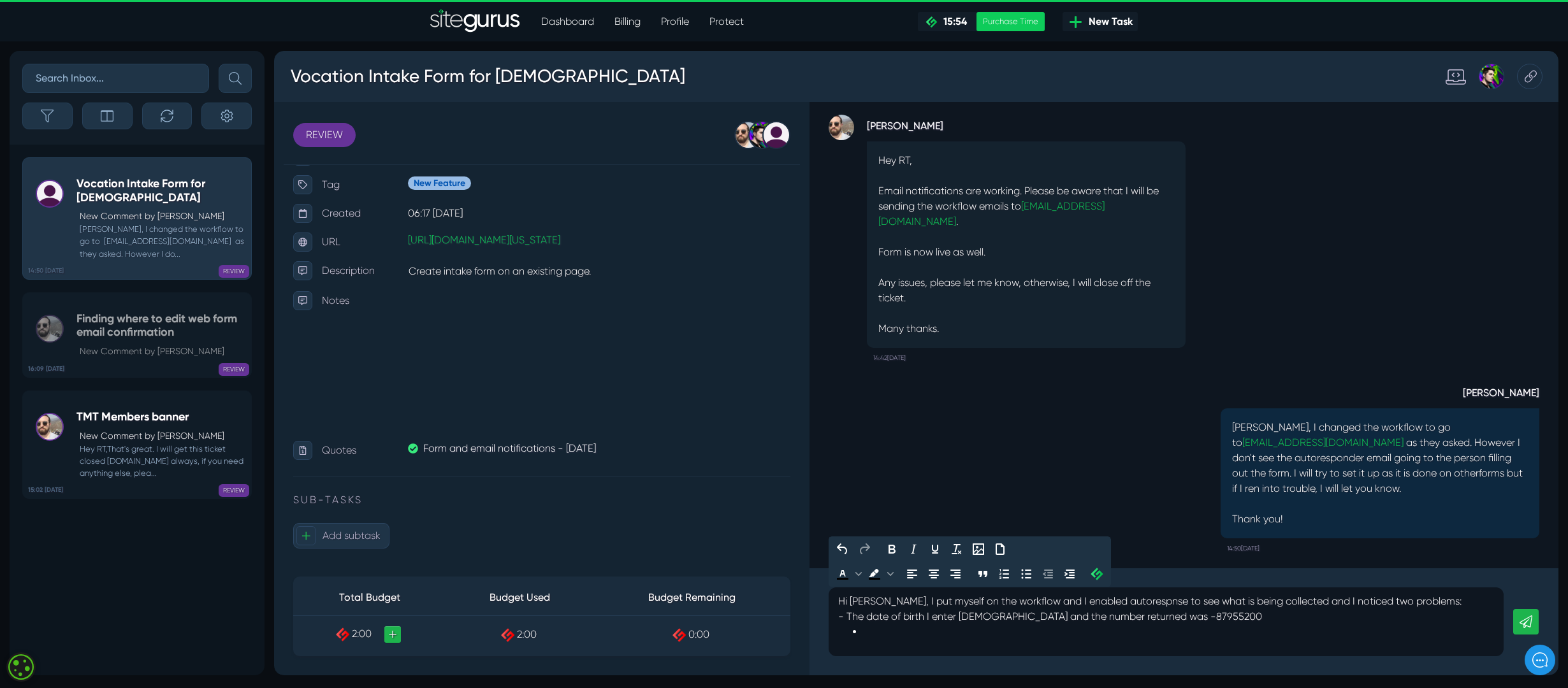
click at [848, 458] on p "Hi [PERSON_NAME], I put myself on the workflow and I enabled autorespnse to see…" at bounding box center [1167, 610] width 656 height 31
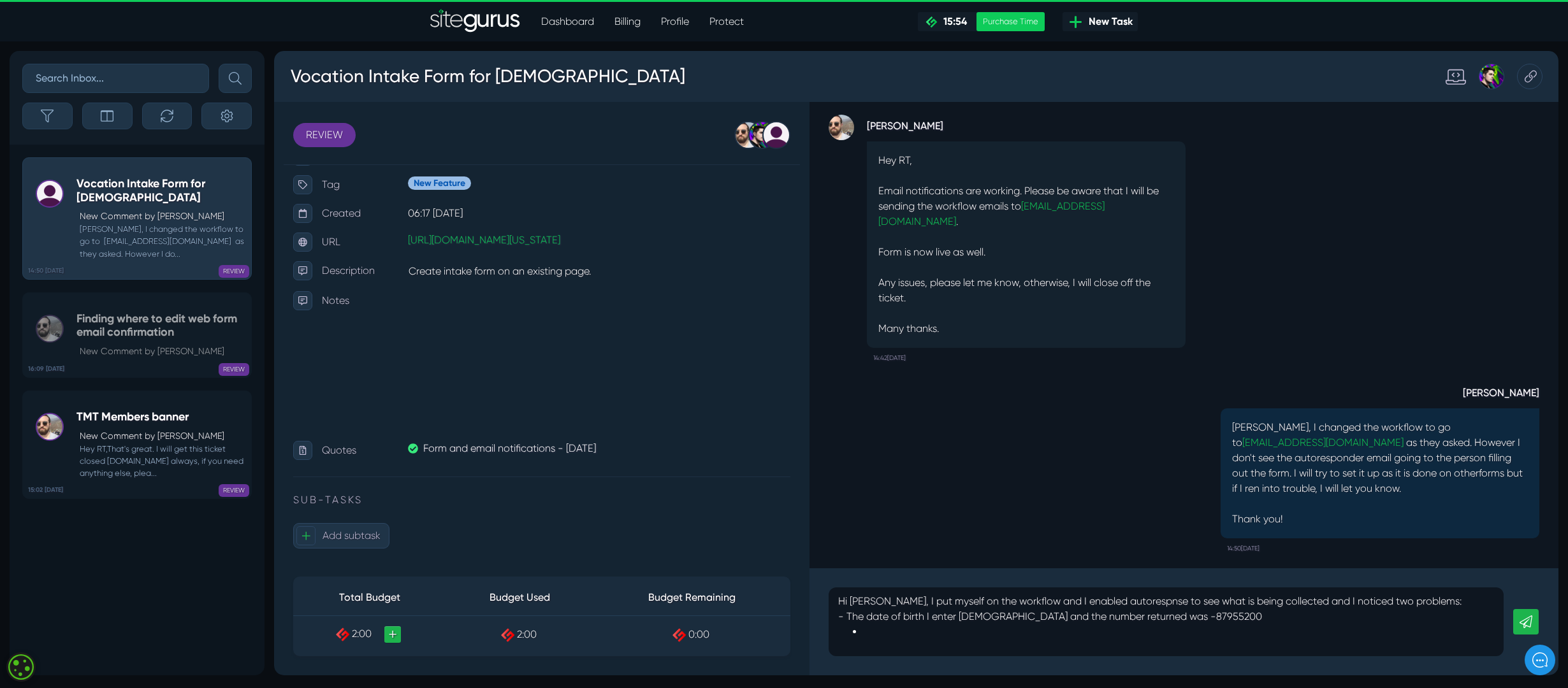
scroll to position [1, 0]
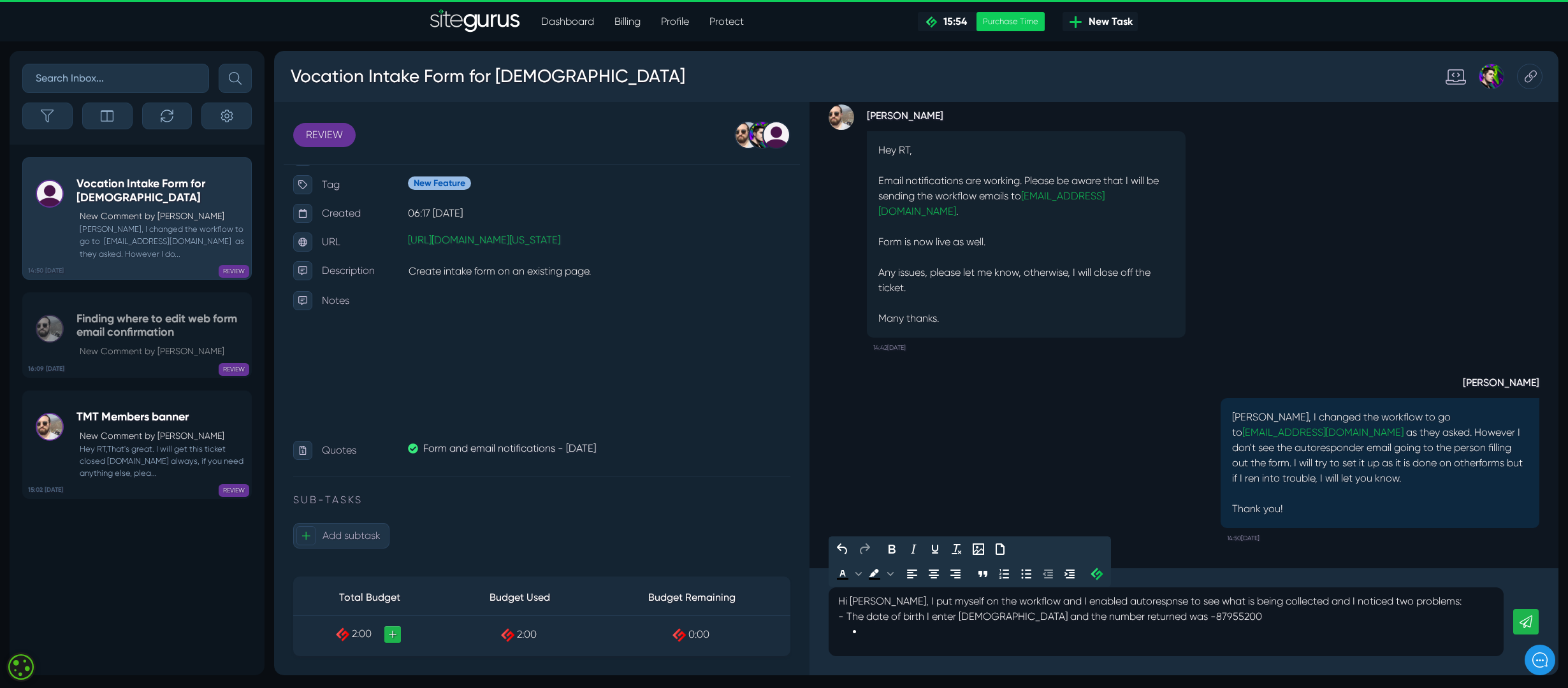
click at [863, 458] on p "Hi [PERSON_NAME], I put myself on the workflow and I enabled autorespnse to see…" at bounding box center [1167, 610] width 656 height 31
click at [918, 458] on icon "Bullet list" at bounding box center [1026, 574] width 15 height 15
click at [849, 458] on ul at bounding box center [1167, 631] width 656 height 15
click at [861, 458] on ul at bounding box center [1167, 631] width 656 height 15
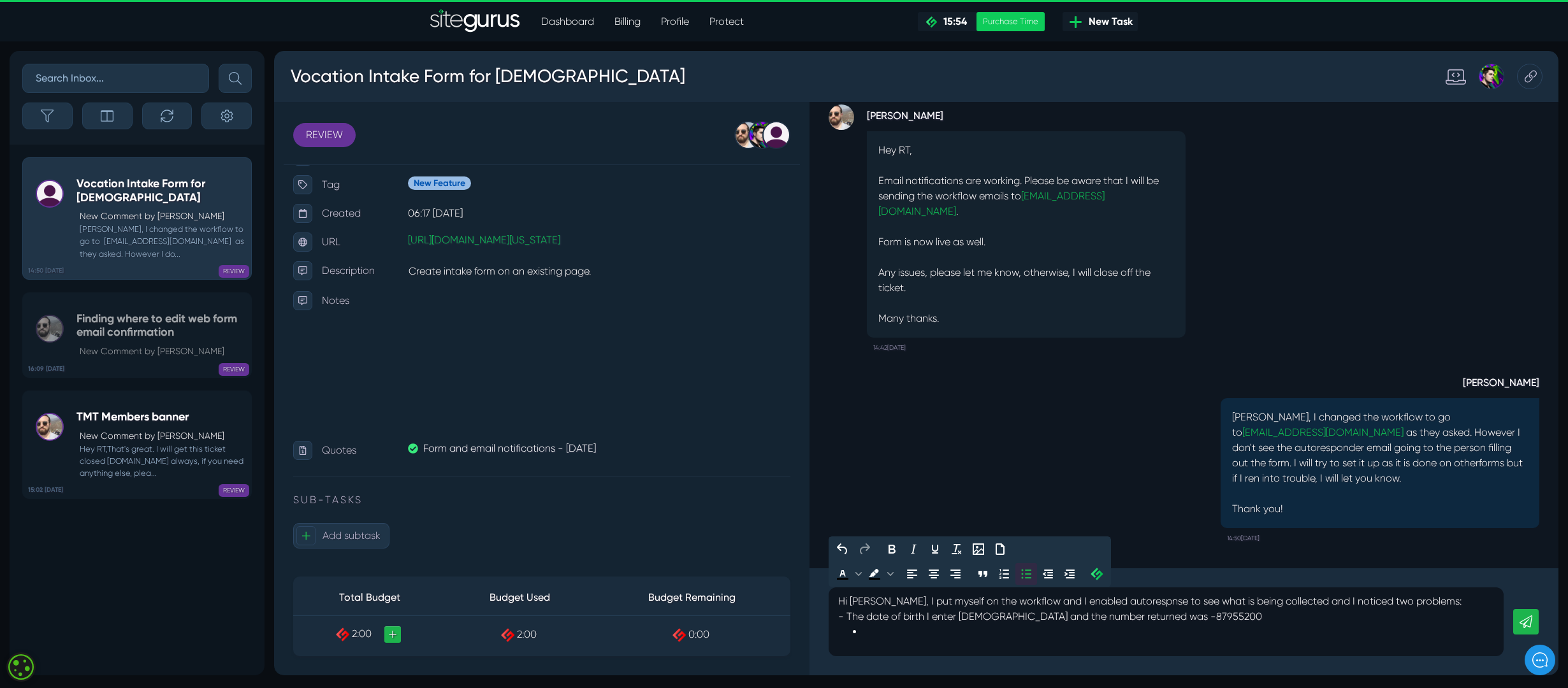
click at [918, 458] on icon "Bullet list" at bounding box center [1026, 574] width 15 height 15
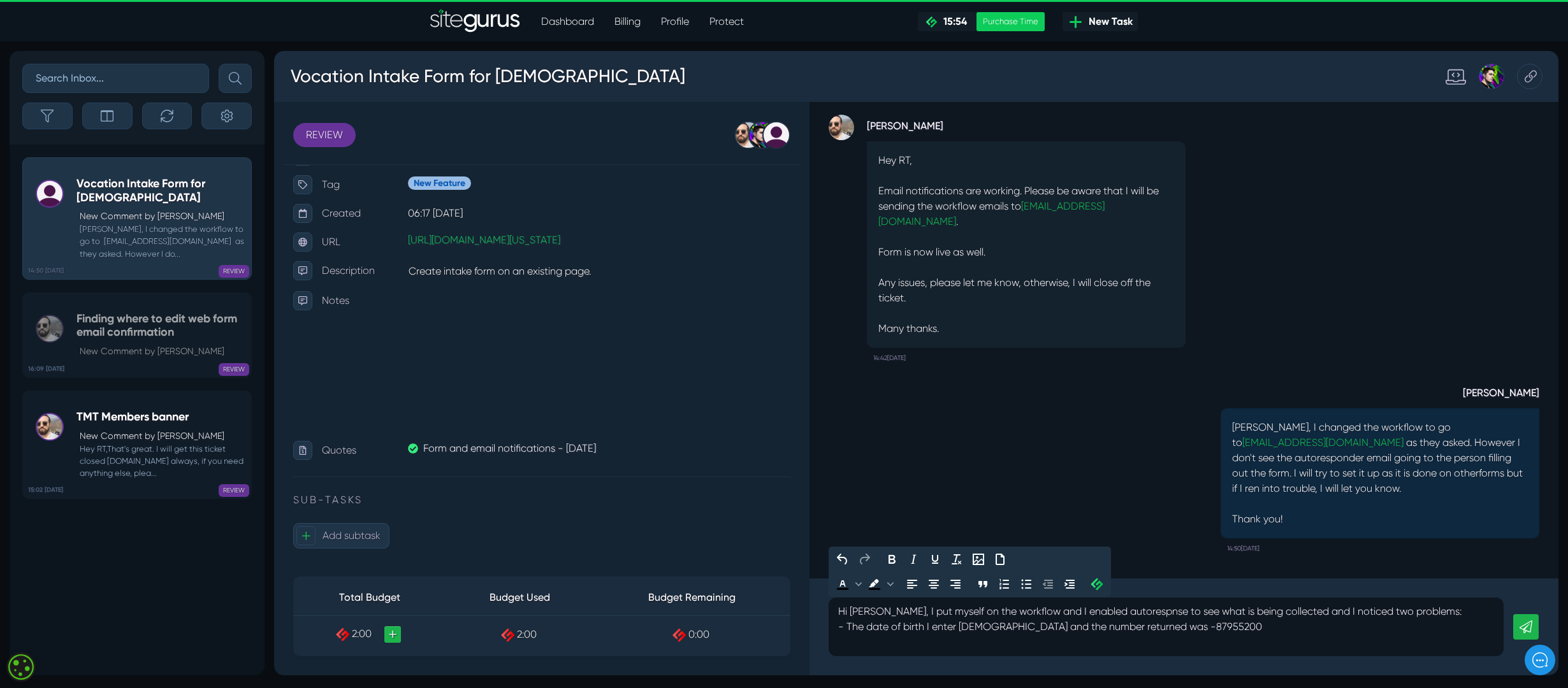
click at [918, 458] on p "Hi [PERSON_NAME], I put myself on the workflow and I enabled autorespnse to see…" at bounding box center [1167, 619] width 656 height 31
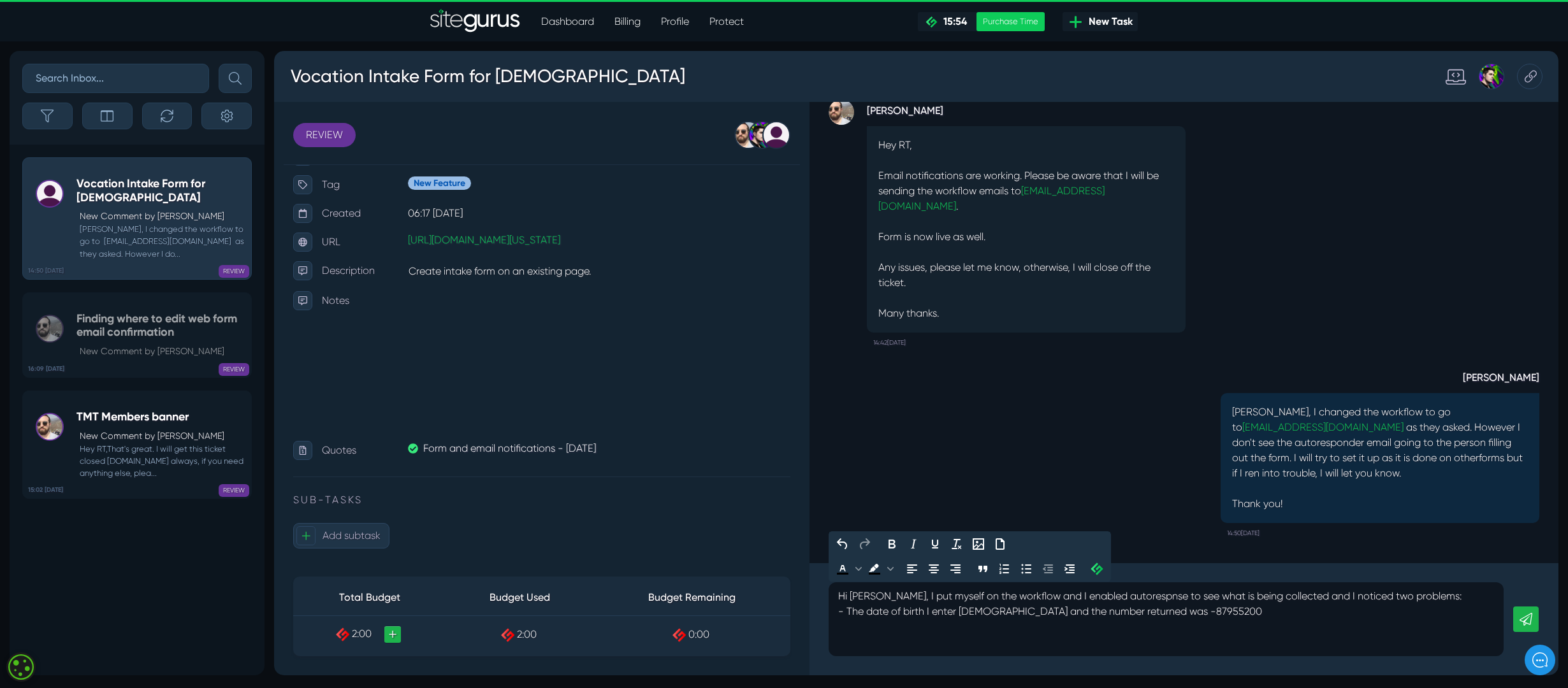
click at [845, 458] on p "Hi [PERSON_NAME], I put myself on the workflow and I enabled autorespnse to see…" at bounding box center [1167, 604] width 656 height 31
click at [918, 458] on icon "Bullet list" at bounding box center [1026, 568] width 15 height 15
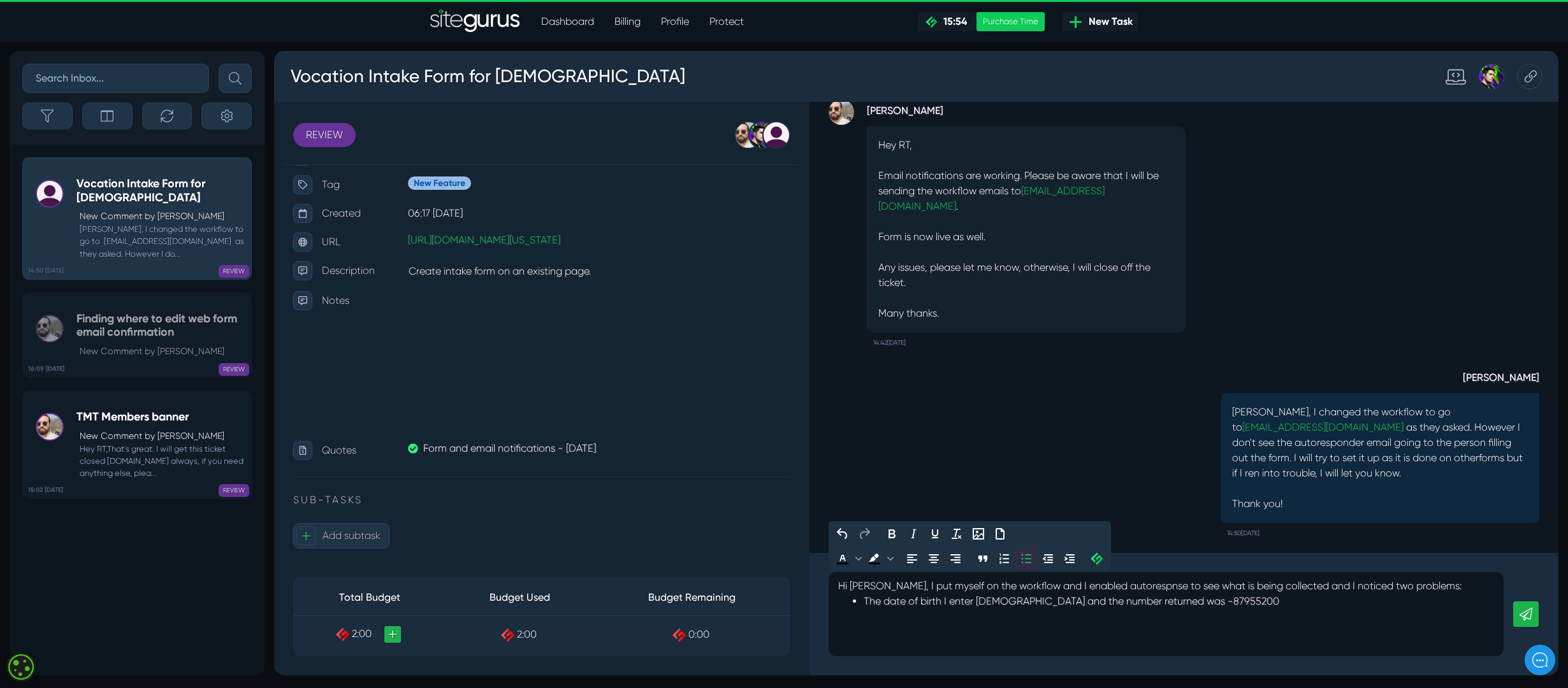
click at [918, 458] on li "The date of birth I enter [DEMOGRAPHIC_DATA] and the number returned was -87955…" at bounding box center [1179, 602] width 631 height 15
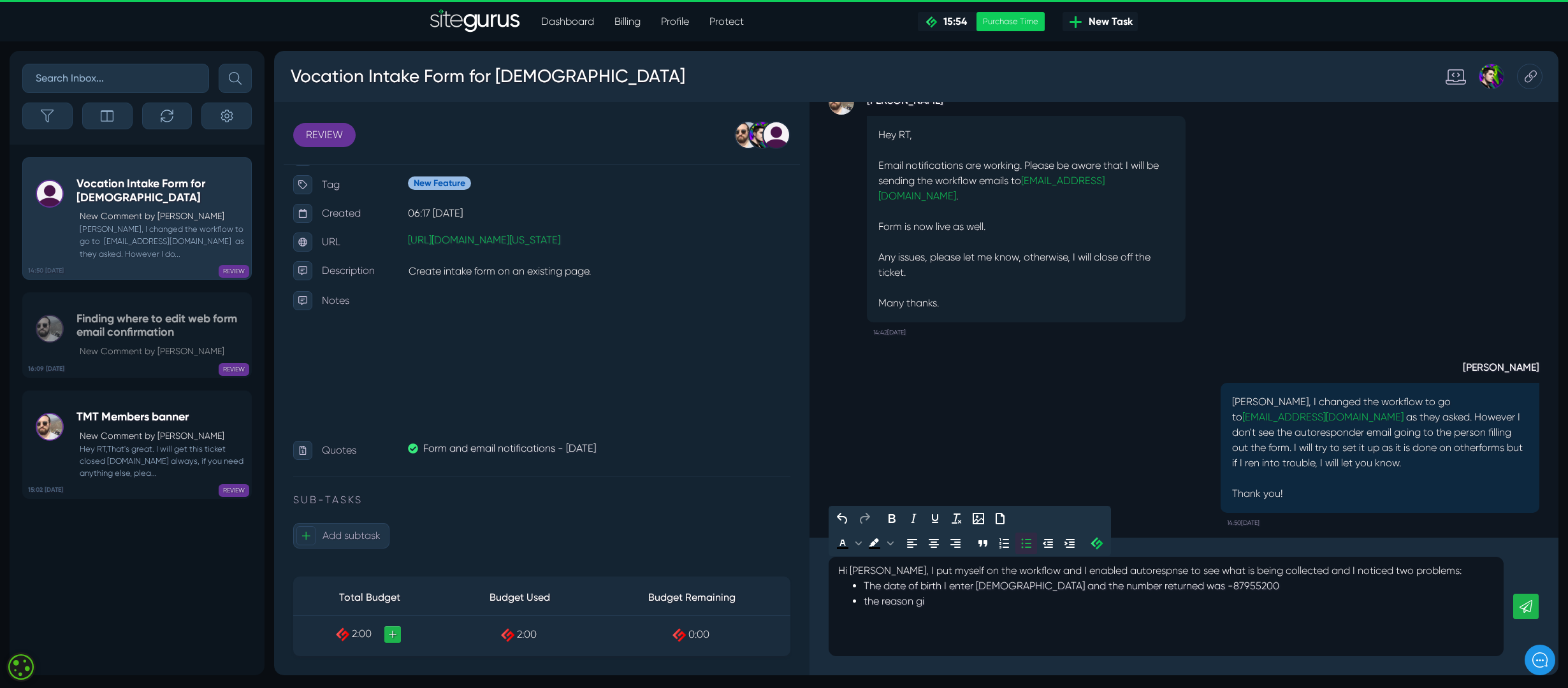
scroll to position [1, 0]
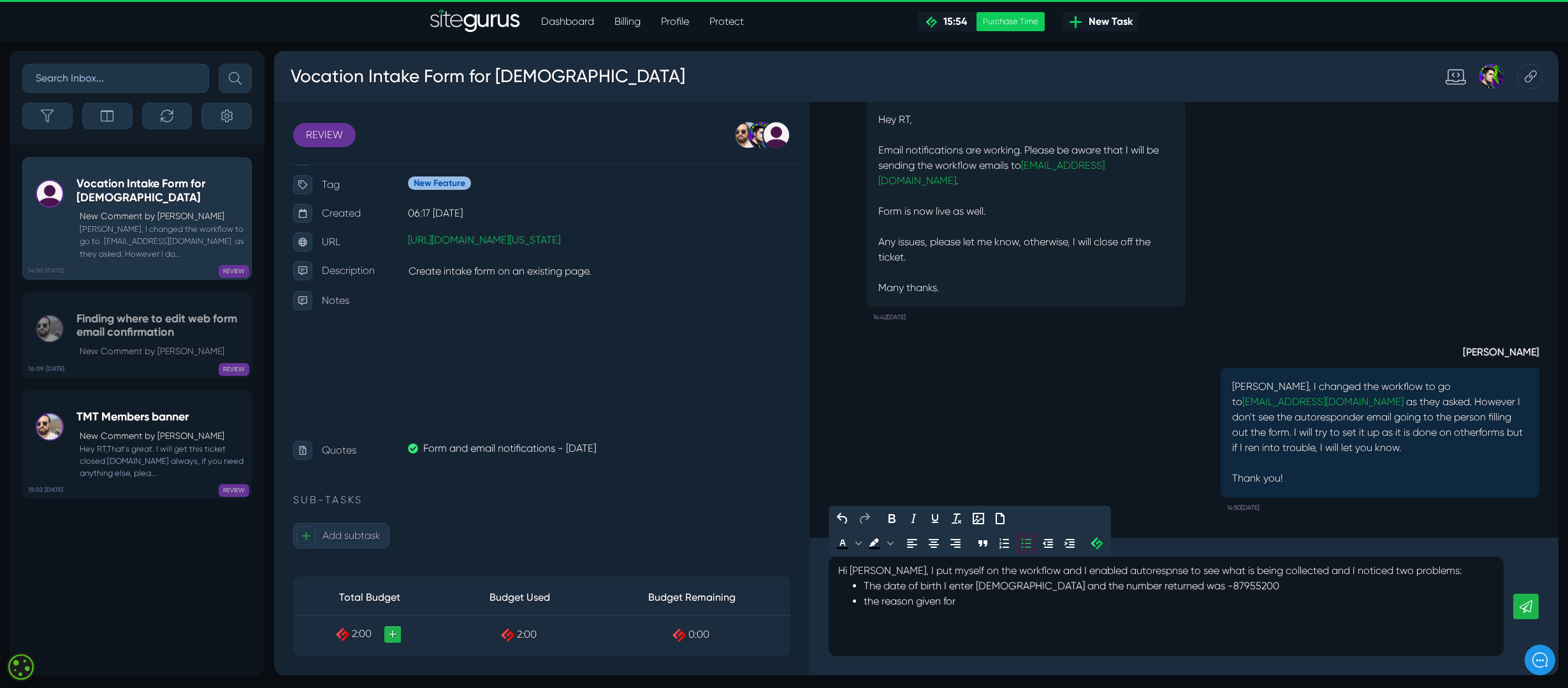
drag, startPoint x: 881, startPoint y: 602, endPoint x: 973, endPoint y: 599, distance: 92.0
click at [918, 458] on li "the reason given for" at bounding box center [1179, 602] width 631 height 15
click at [880, 458] on li "the reason given for" at bounding box center [1179, 602] width 631 height 15
click at [918, 458] on li "WHen Other is selecte for How did you find us" reason given for" at bounding box center [1179, 602] width 631 height 15
click at [918, 458] on li "WHen Other is selecte for "How did you find us" reason given for" at bounding box center [1179, 602] width 631 height 15
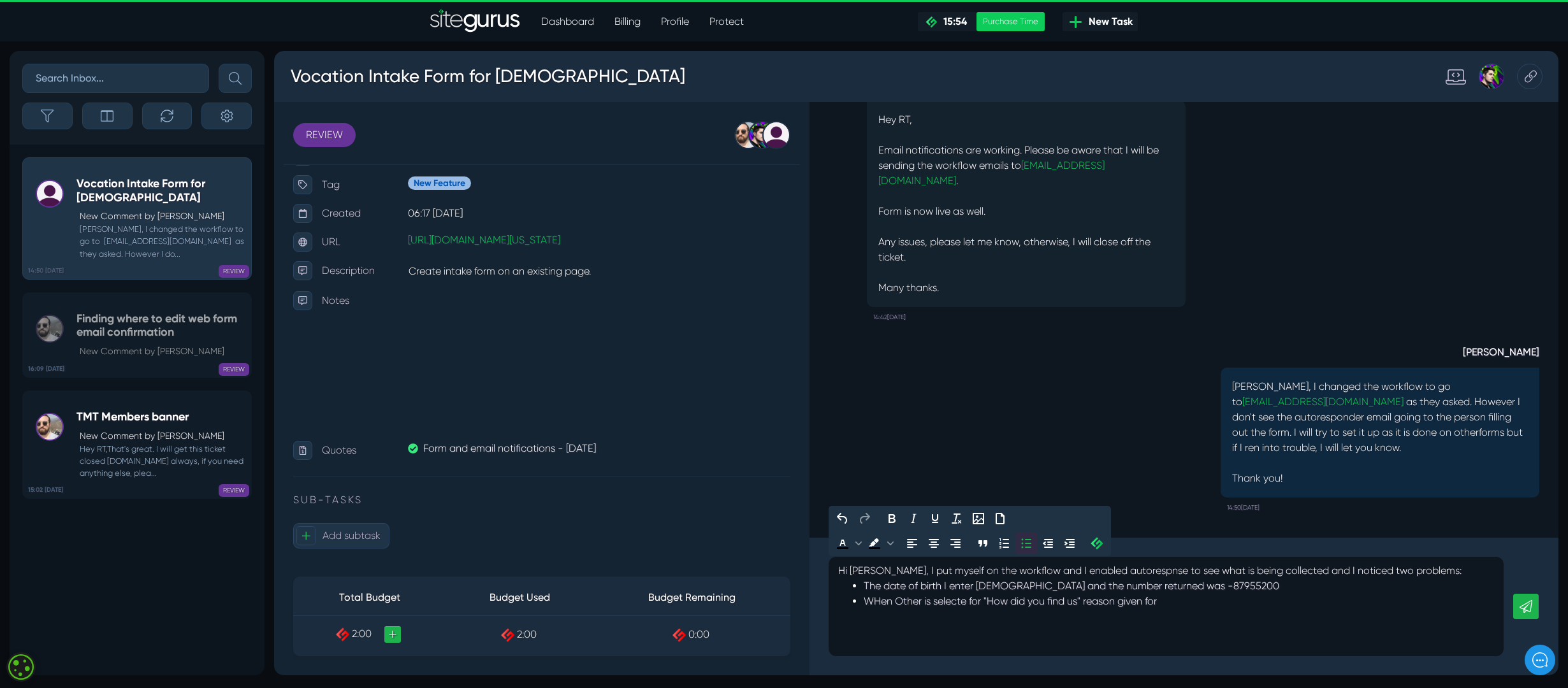
click at [894, 458] on li "WHen Other is selecte for "How did you find us" reason given for" at bounding box center [1179, 602] width 631 height 15
click at [918, 458] on li "WHen "Other" is selecte for "How did you find us" reason given for" at bounding box center [1179, 602] width 631 height 15
click at [918, 458] on li "WHen "Other" is selected for "How did you find us" reason given for" at bounding box center [1179, 602] width 631 height 15
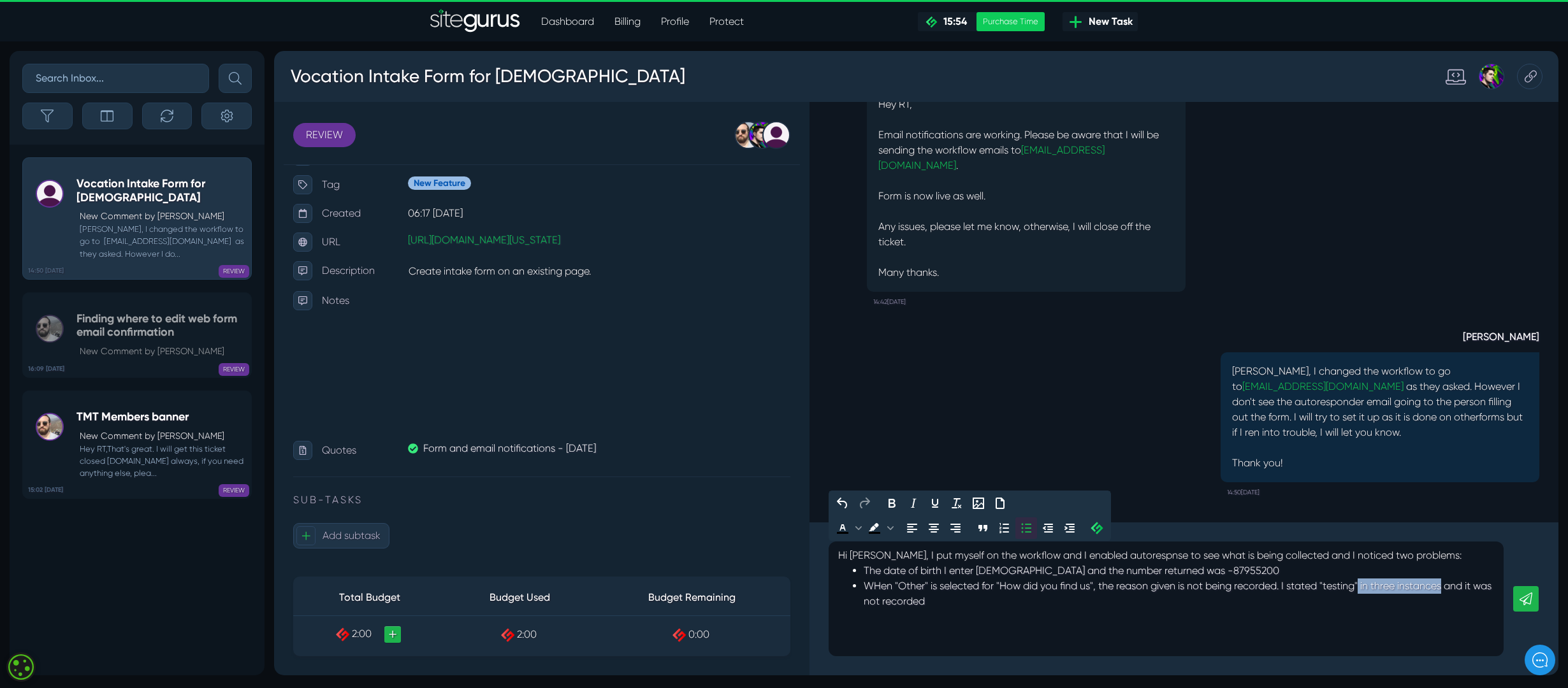
drag, startPoint x: 1450, startPoint y: 588, endPoint x: 1365, endPoint y: 592, distance: 85.1
click at [918, 458] on li "WHen "Other" is selected for "How did you find us", the reason given is not bei…" at bounding box center [1179, 594] width 631 height 31
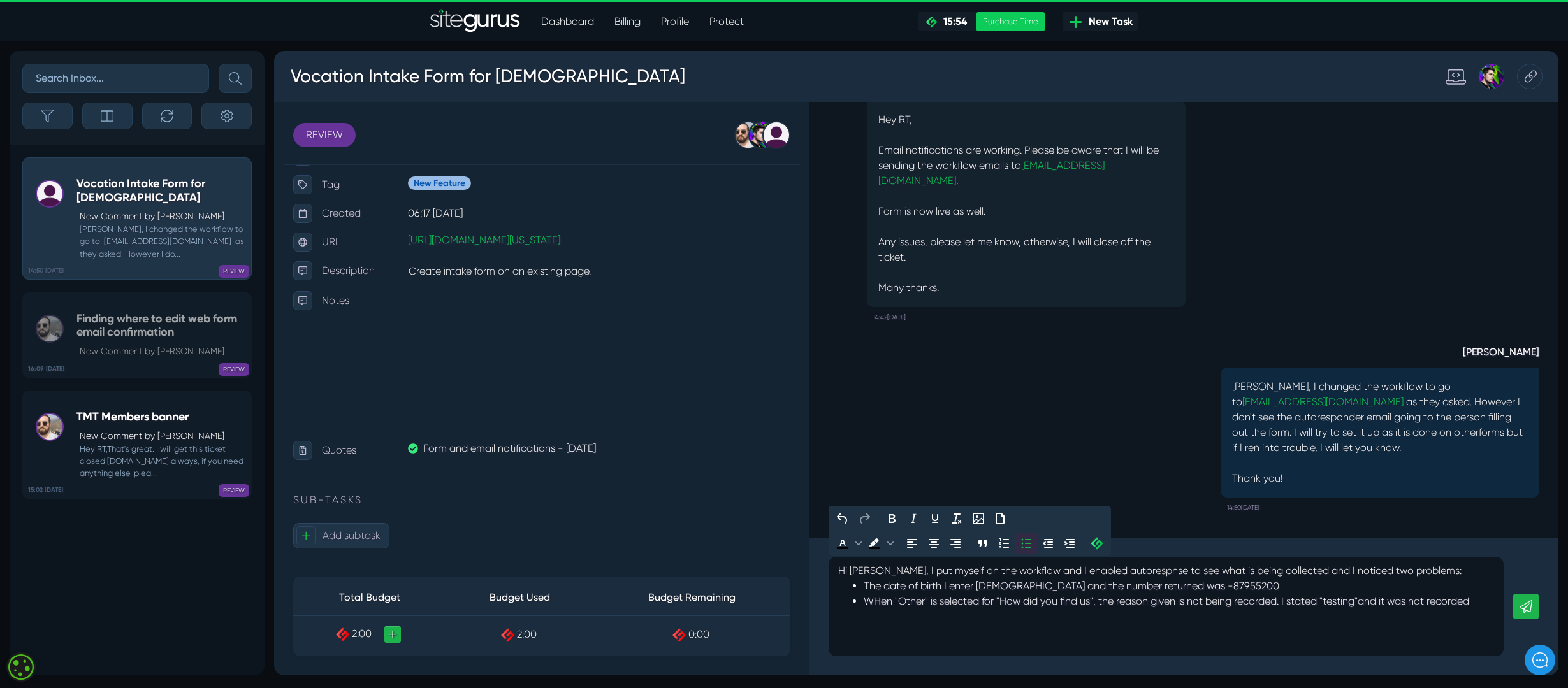
click at [918, 458] on div "Hi [PERSON_NAME], I put myself on the workflow and I enabled autorespnse to see…" at bounding box center [1167, 606] width 675 height 99
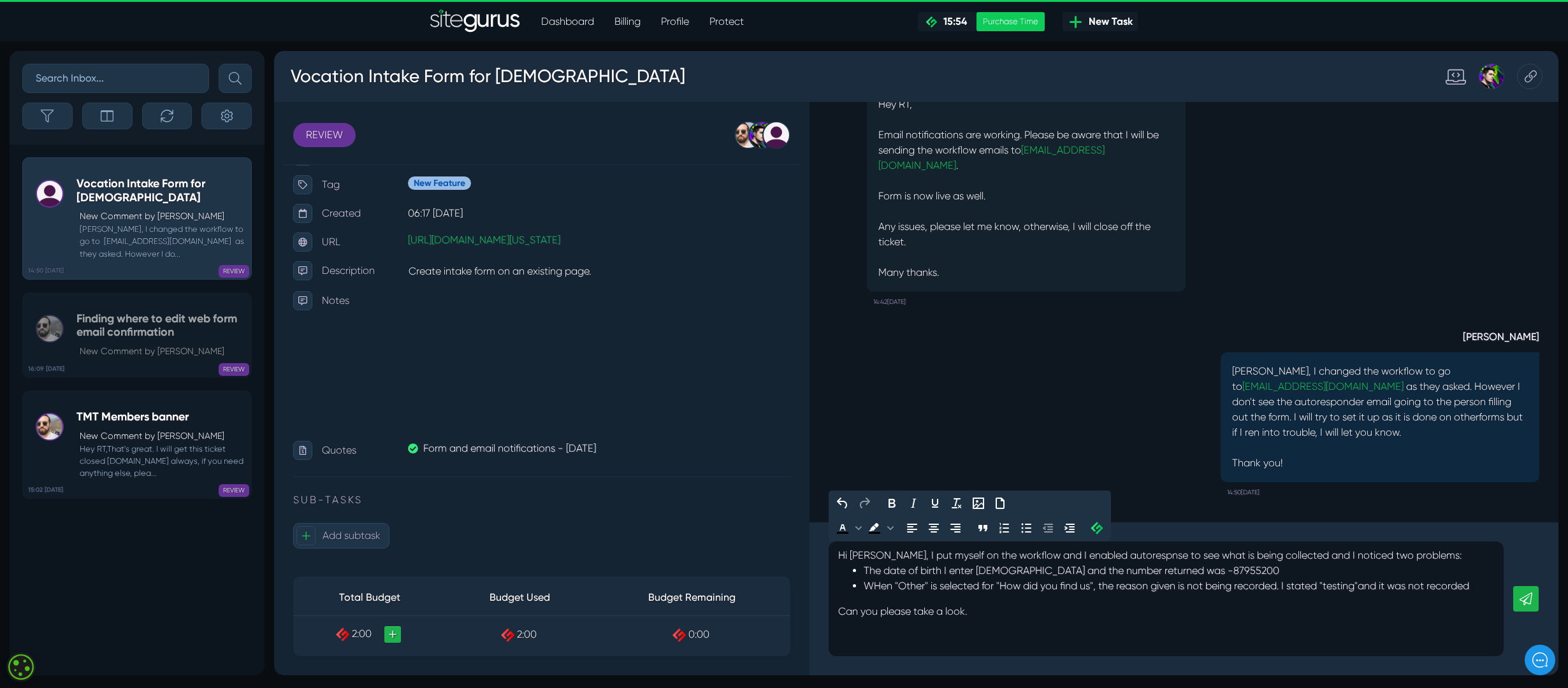
scroll to position [7, 0]
click at [918, 458] on icon at bounding box center [1526, 599] width 13 height 13
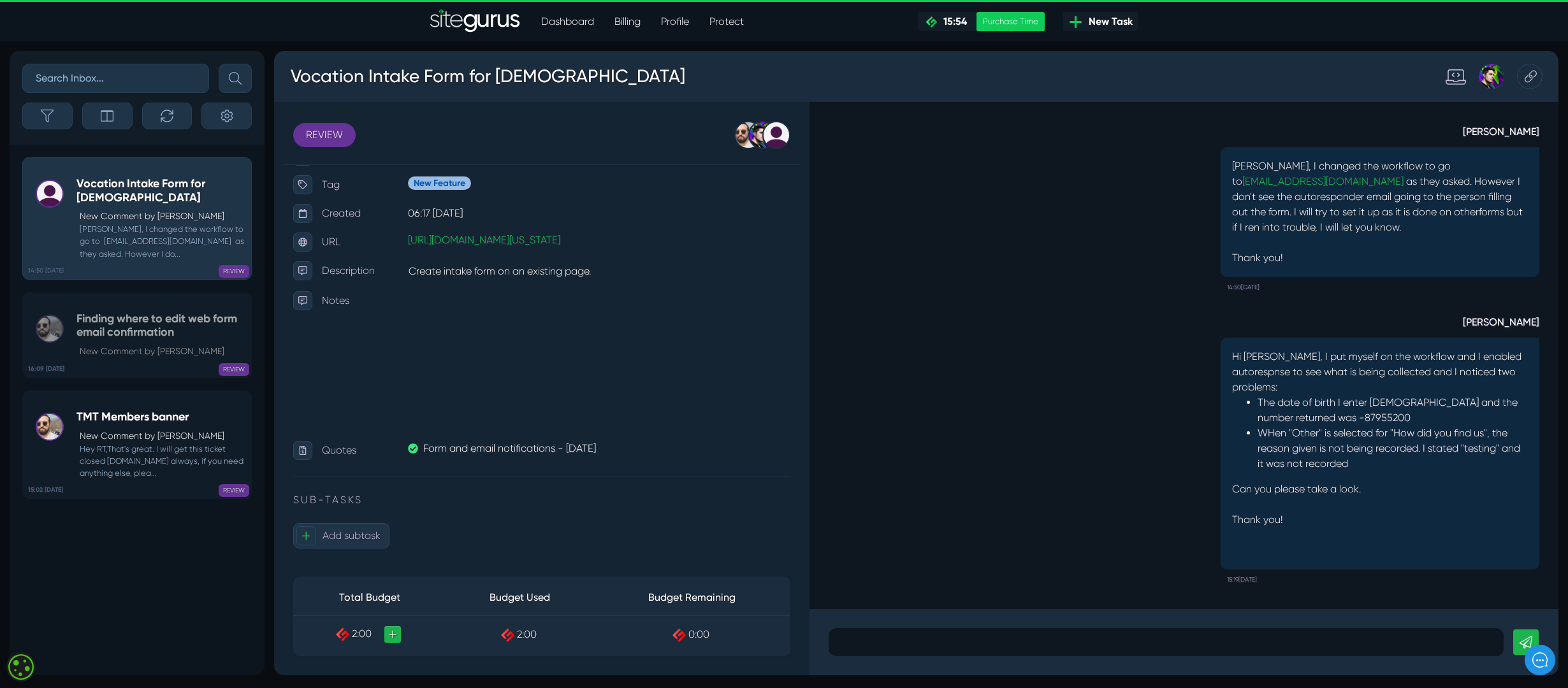
scroll to position [1, 0]
click at [918, 355] on div ".cls-1{fill-rule:evenodd;fill:url(#linear-gradient);} 0:06 Vocation Intake Form…" at bounding box center [1183, 355] width 749 height 507
click at [918, 458] on div "[PERSON_NAME] Hi [PERSON_NAME], I put myself on the workflow and I enabled auto…" at bounding box center [1184, 443] width 711 height 292
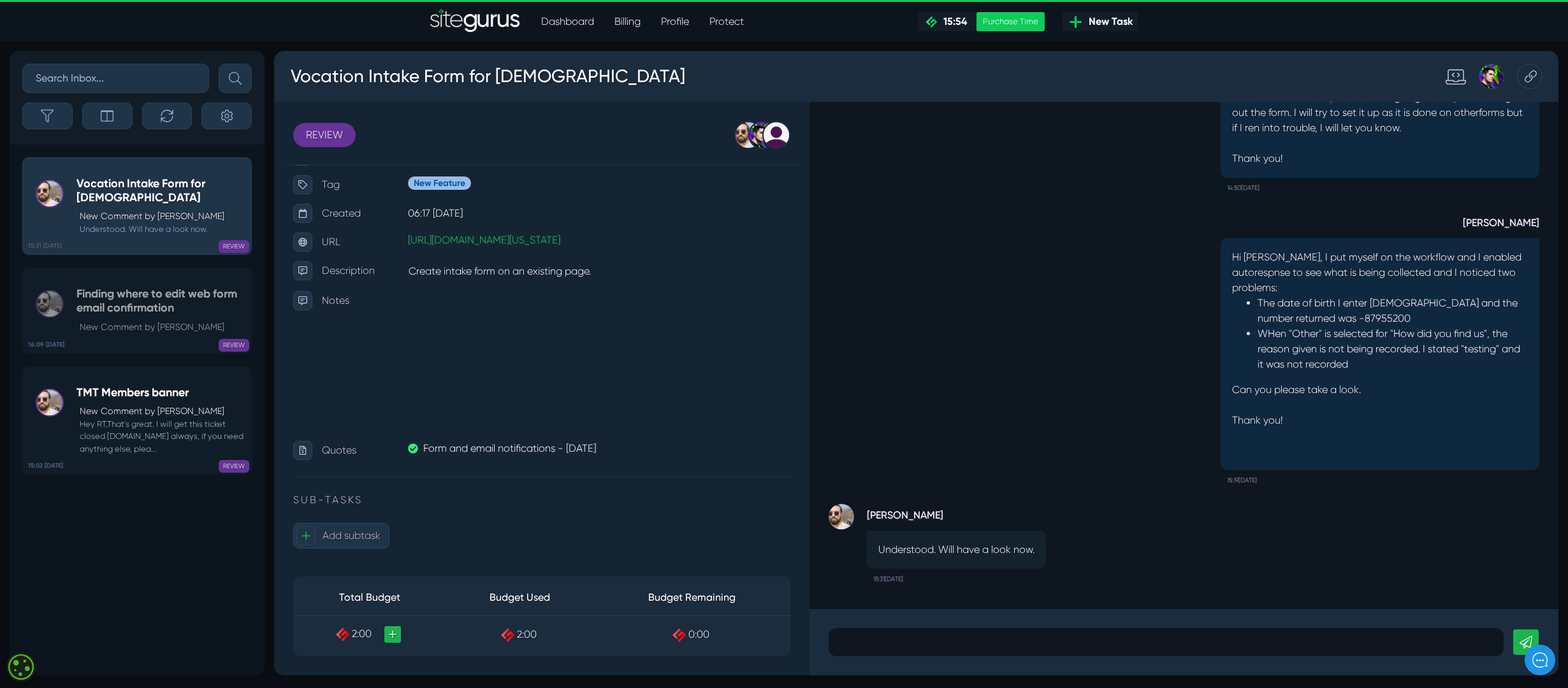
click at [918, 458] on div at bounding box center [1167, 642] width 675 height 28
click at [918, 458] on div "[PERSON_NAME] Understood. Will have a look now. 15:31[DATE]" at bounding box center [1184, 540] width 711 height 99
click at [900, 458] on p at bounding box center [1167, 642] width 656 height 15
click at [918, 458] on div "[PERSON_NAME] Understood. Will have a look now. 15:31[DATE]" at bounding box center [1184, 540] width 711 height 99
click at [918, 21] on div "Purchase Time" at bounding box center [1011, 22] width 68 height 19
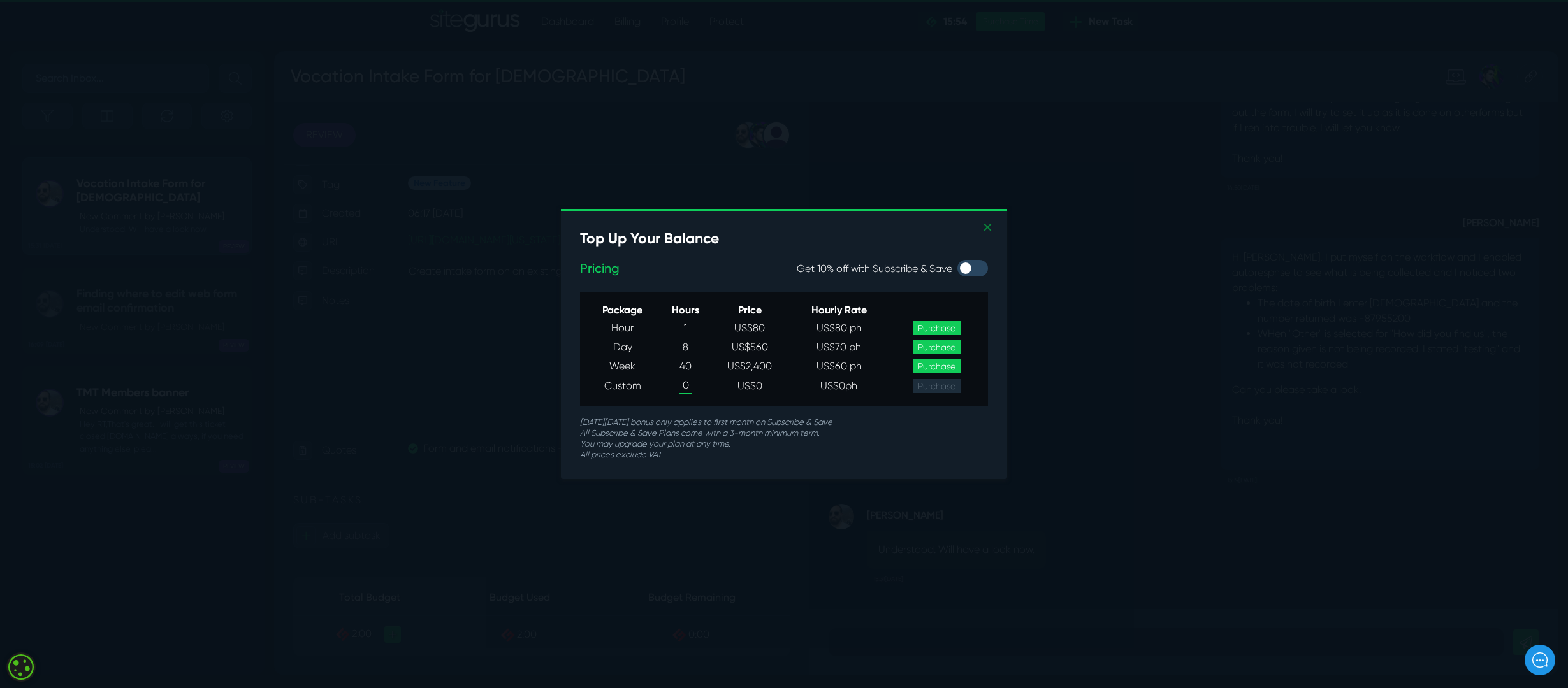
click at [918, 226] on link "✕" at bounding box center [987, 229] width 11 height 19
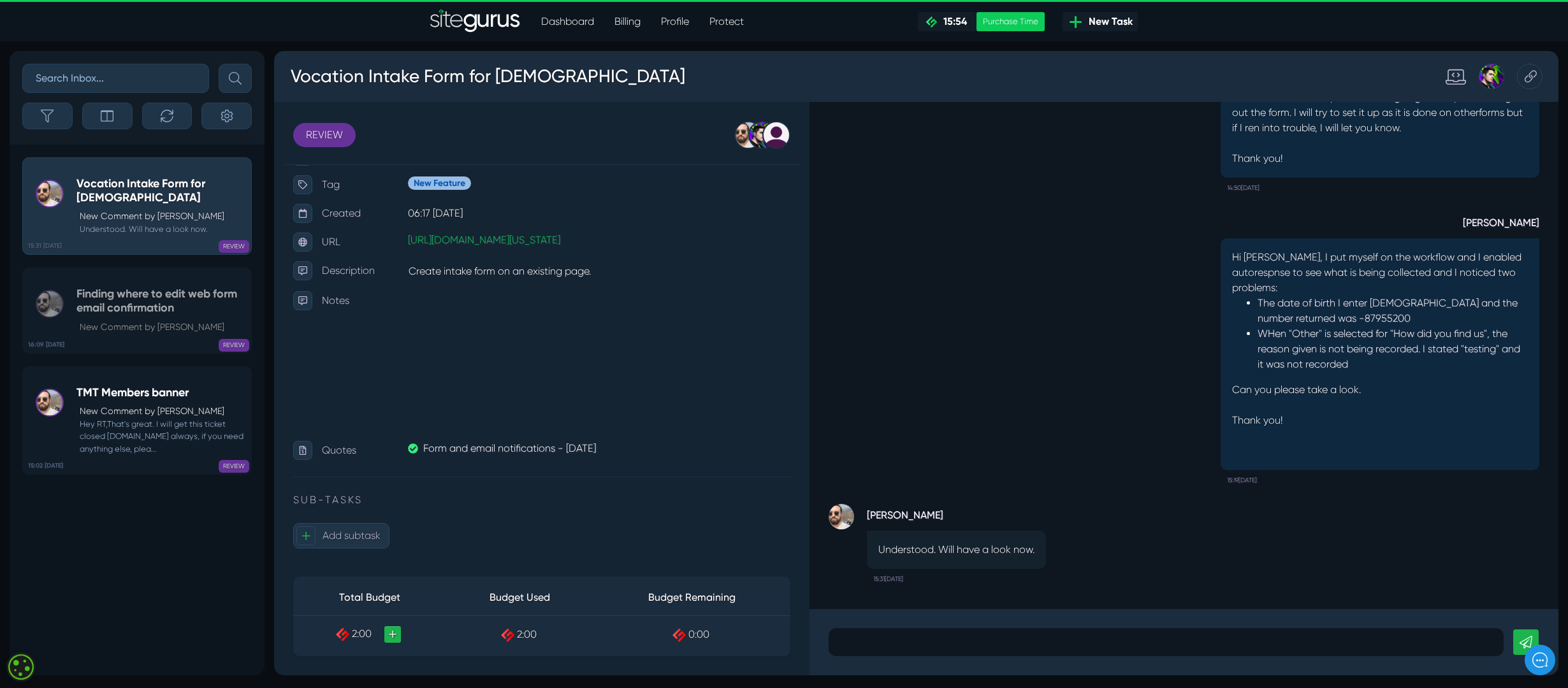
drag, startPoint x: 1166, startPoint y: 465, endPoint x: 1154, endPoint y: 477, distance: 17.0
click at [918, 458] on div "[PERSON_NAME] Hi [PERSON_NAME], I put myself on the workflow and I enabled auto…" at bounding box center [1184, 344] width 711 height 292
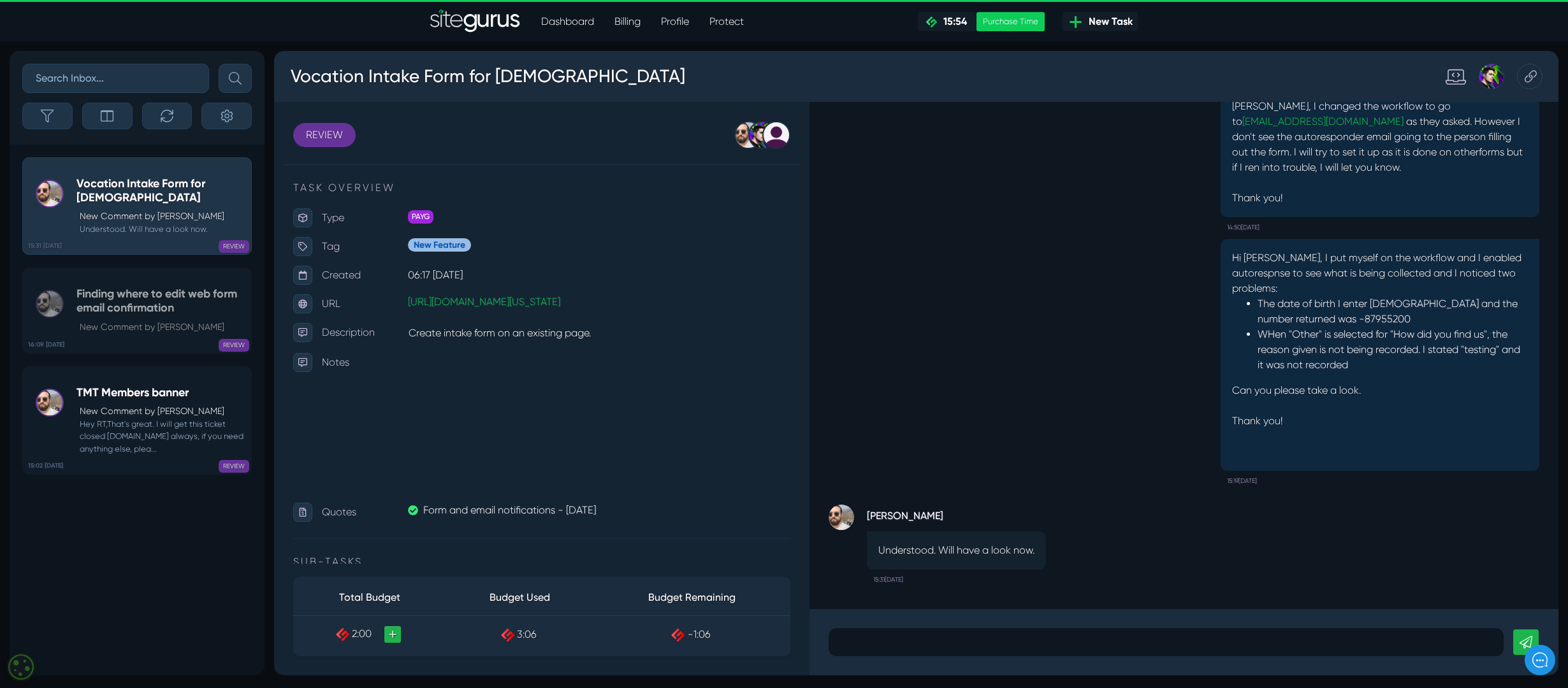
scroll to position [1, 0]
click at [1015, 417] on div "Hi Gary, I put myself on the workflow and I enabled autorespnse to see what is …" at bounding box center [1184, 361] width 711 height 260
